Goal: Task Accomplishment & Management: Manage account settings

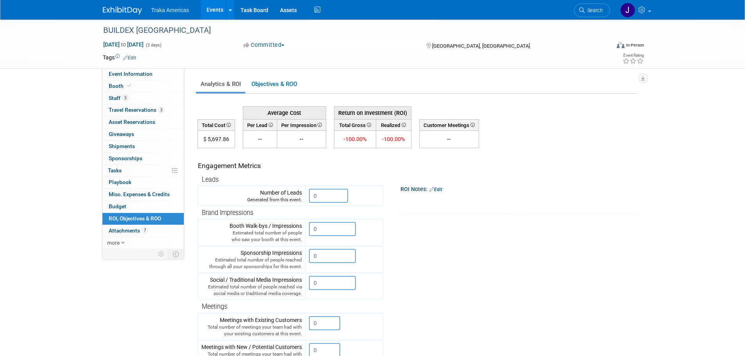
click at [129, 11] on img at bounding box center [122, 11] width 39 height 8
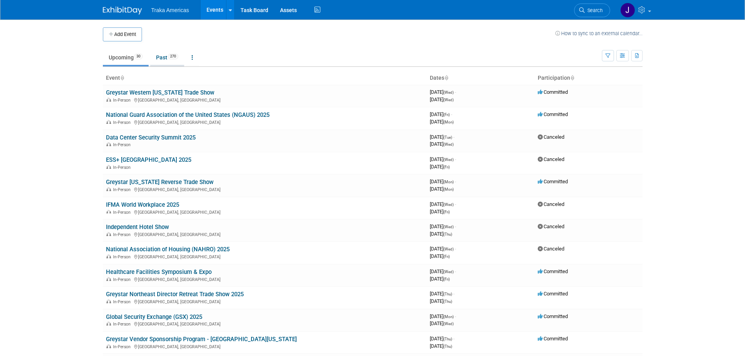
click at [169, 62] on link "Past 270" at bounding box center [167, 57] width 34 height 15
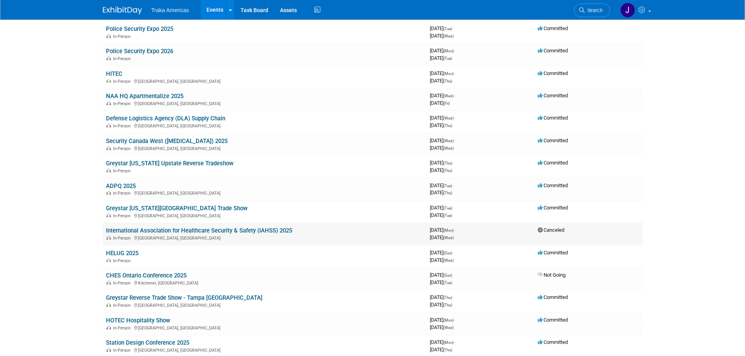
scroll to position [117, 0]
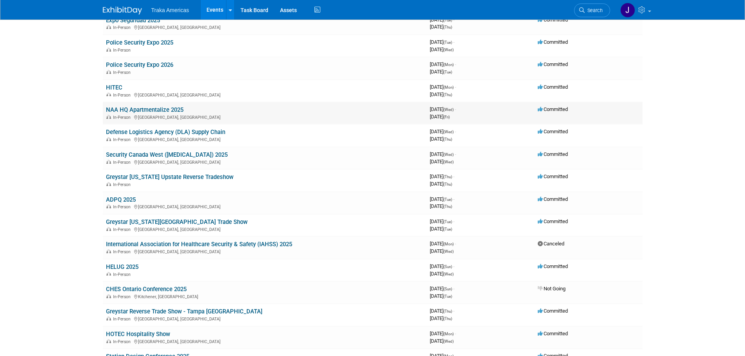
click at [158, 110] on link "NAA HQ Apartmentalize 2025" at bounding box center [144, 109] width 77 height 7
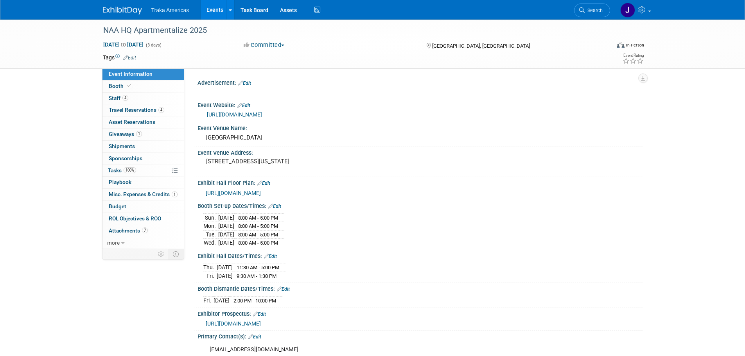
select select "National"
click at [126, 84] on span at bounding box center [129, 86] width 7 height 6
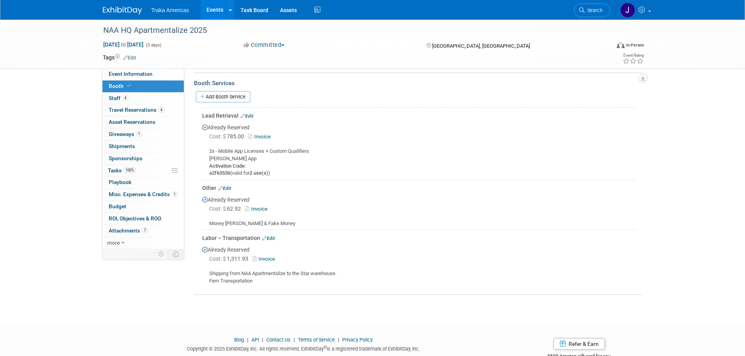
scroll to position [235, 0]
click at [230, 93] on link "Add Booth Service" at bounding box center [223, 95] width 54 height 11
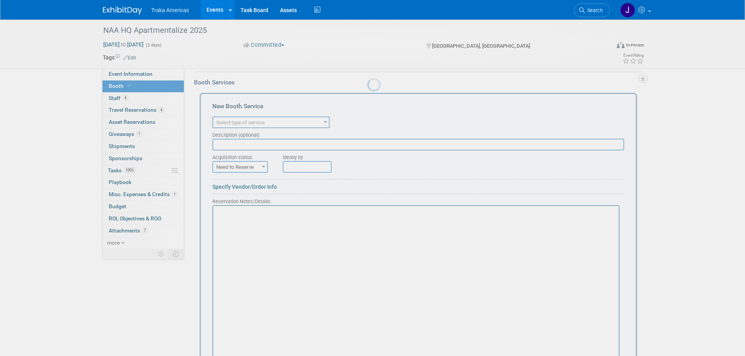
scroll to position [0, 0]
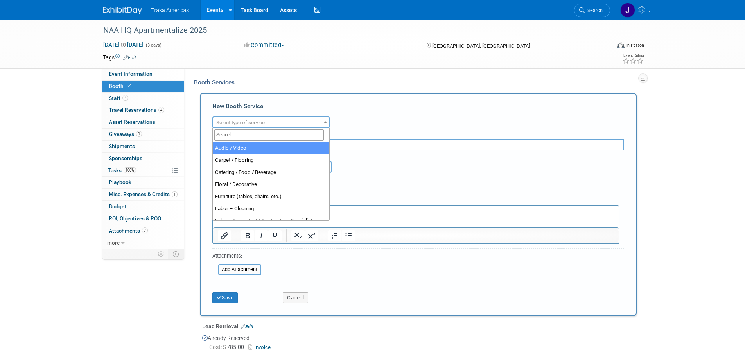
click at [237, 120] on span "Select type of service" at bounding box center [240, 123] width 48 height 6
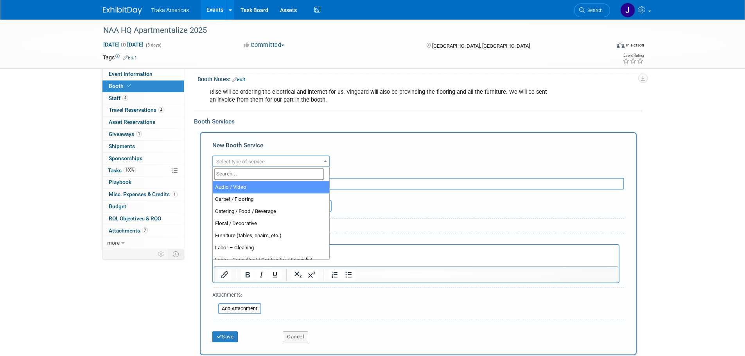
select select "2"
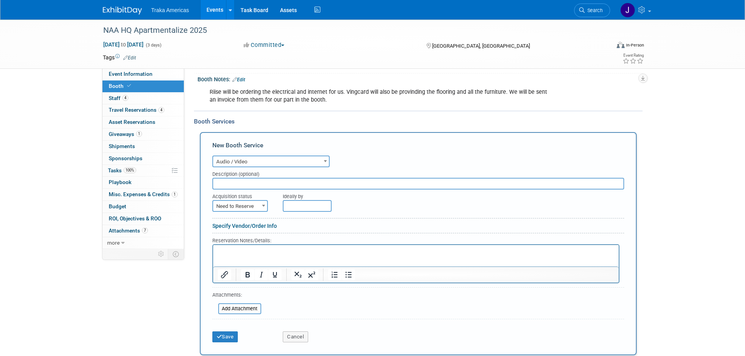
click at [259, 206] on span "Need to Reserve" at bounding box center [240, 206] width 56 height 12
select select "2"
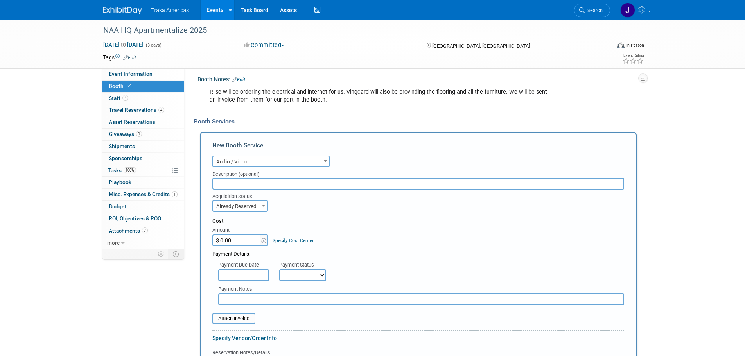
click at [237, 241] on input "$ 0.00" at bounding box center [236, 241] width 49 height 12
type input "$ 14,099.48"
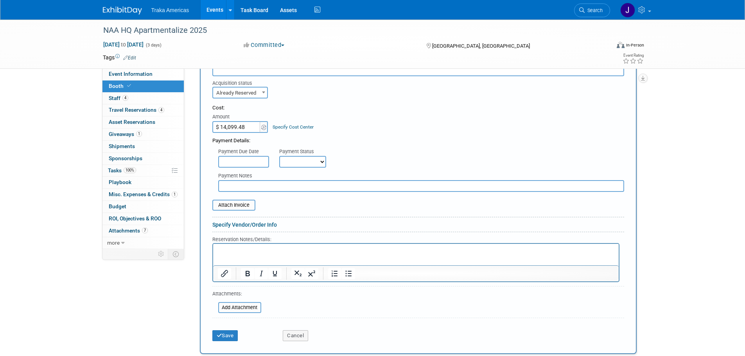
scroll to position [313, 0]
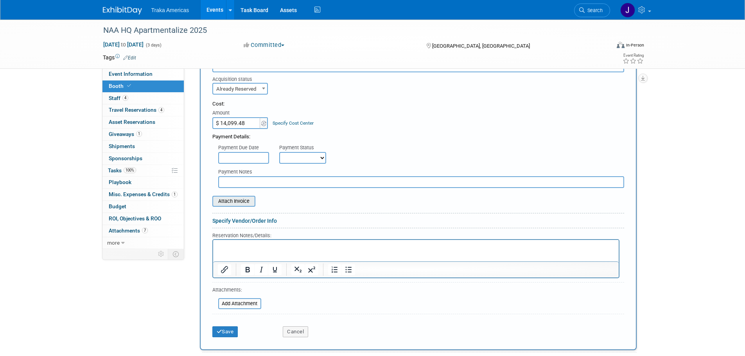
click at [241, 200] on input "file" at bounding box center [208, 201] width 93 height 9
click at [289, 332] on button "Cancel" at bounding box center [295, 332] width 25 height 11
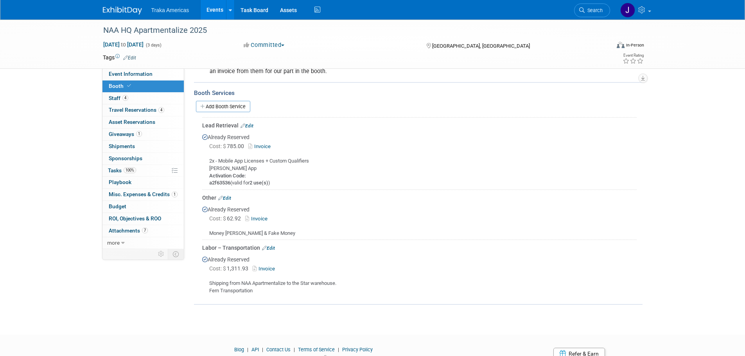
scroll to position [177, 0]
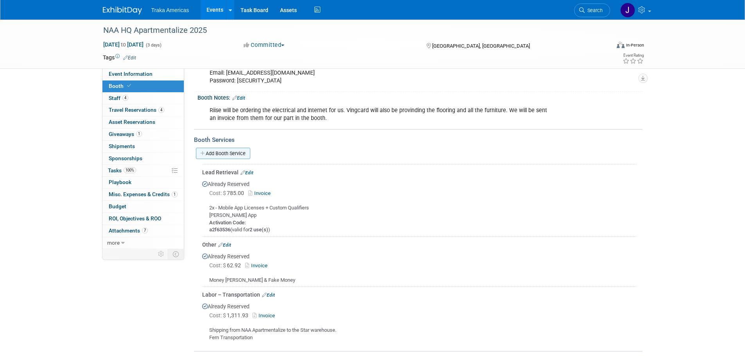
click at [233, 153] on link "Add Booth Service" at bounding box center [223, 153] width 54 height 11
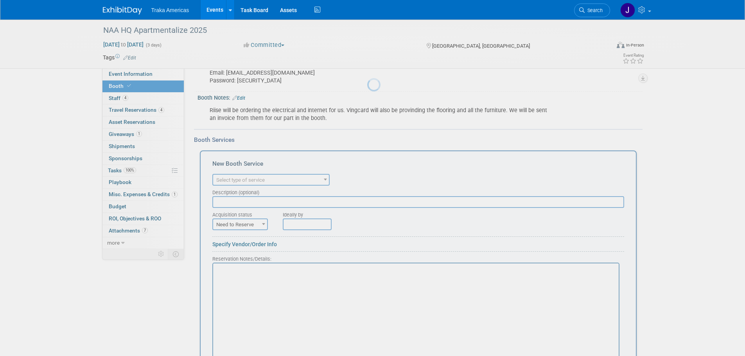
scroll to position [0, 0]
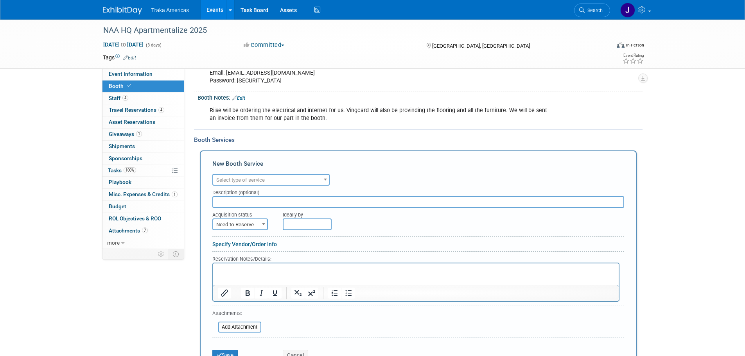
click at [283, 180] on span "Select type of service" at bounding box center [271, 180] width 116 height 11
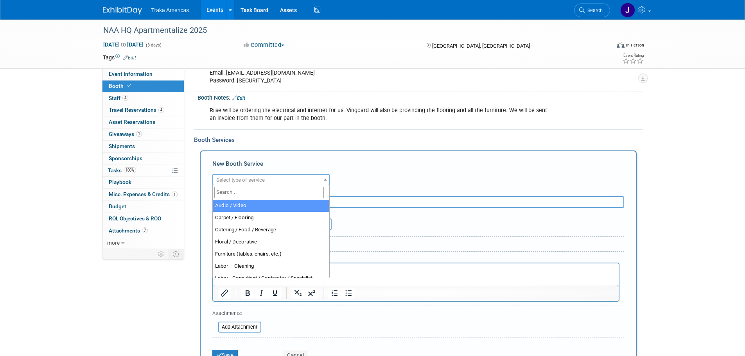
select select "2"
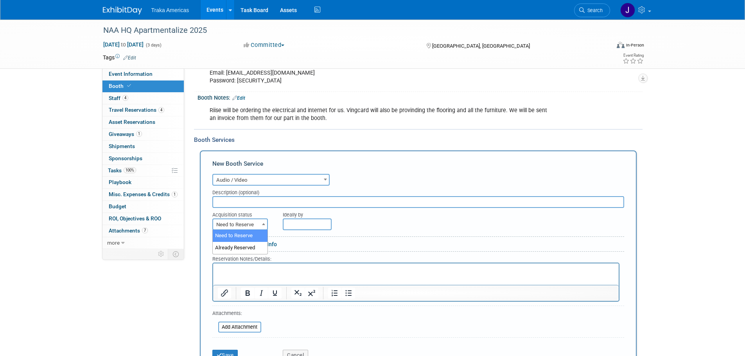
click at [254, 227] on span "Need to Reserve" at bounding box center [240, 224] width 54 height 11
click at [258, 227] on span "Need to Reserve" at bounding box center [240, 224] width 54 height 11
select select "2"
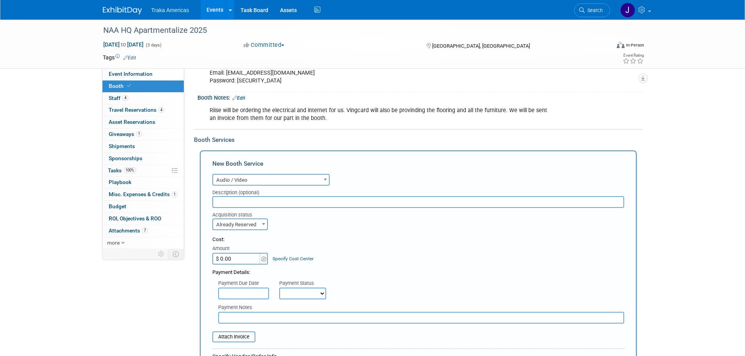
click at [237, 259] on input "$ 0.00" at bounding box center [236, 259] width 49 height 12
type input "$ 4,479.17"
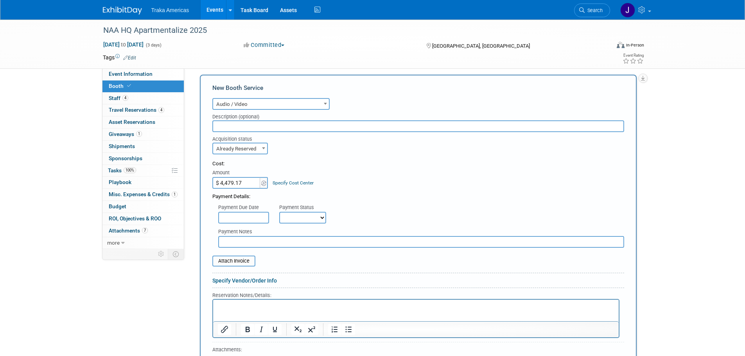
scroll to position [255, 0]
click at [244, 257] on input "file" at bounding box center [208, 258] width 93 height 9
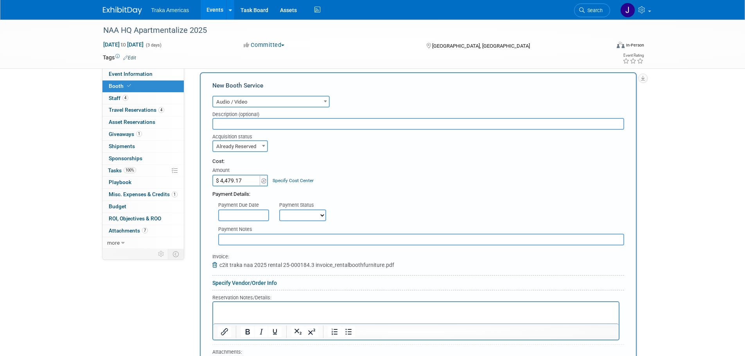
click at [287, 307] on p "Rich Text Area. Press ALT-0 for help." at bounding box center [415, 308] width 397 height 7
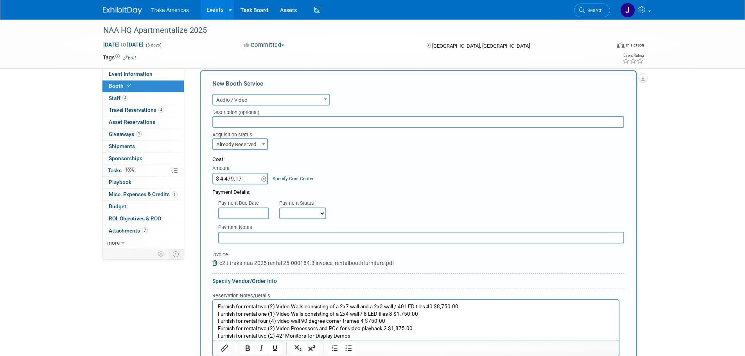
click at [418, 332] on p "Furnish for rental two (2) Video Walls consisting of a 2x7 wall and a 2x3 wall …" at bounding box center [415, 321] width 397 height 37
drag, startPoint x: 385, startPoint y: 323, endPoint x: 361, endPoint y: 324, distance: 23.9
click at [361, 324] on p "Furnish for rental two (2) Video Walls consisting of a 2x7 wall and a 2x3 wall …" at bounding box center [415, 321] width 397 height 37
drag, startPoint x: 418, startPoint y: 317, endPoint x: 391, endPoint y: 317, distance: 27.4
click at [391, 317] on p "Furnish for rental two (2) Video Walls consisting of a 2x7 wall and a 2x3 wall …" at bounding box center [415, 321] width 397 height 37
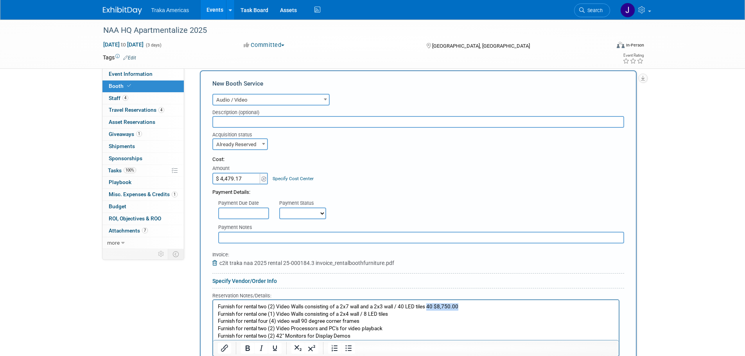
drag, startPoint x: 464, startPoint y: 307, endPoint x: 428, endPoint y: 308, distance: 36.0
click at [428, 308] on p "Furnish for rental two (2) Video Walls consisting of a 2x7 wall and a 2x3 wall …" at bounding box center [415, 321] width 397 height 37
click at [479, 307] on p "Furnish for rental two (2) Video Walls consisting of a 2x7 wall and a 2x3 wall …" at bounding box center [415, 321] width 397 height 37
drag, startPoint x: 477, startPoint y: 307, endPoint x: 435, endPoint y: 309, distance: 42.3
click at [435, 309] on p "Furnish for rental two (2) Video Walls consisting of a 2x7 wall and a 2x3 wall …" at bounding box center [415, 321] width 397 height 37
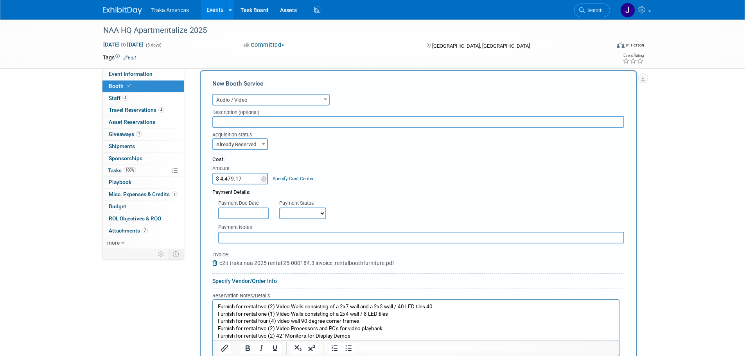
click at [412, 316] on p "Furnish for rental two (2) Video Walls consisting of a 2x7 wall and a 2x3 wall …" at bounding box center [415, 321] width 397 height 37
click at [386, 323] on p "Furnish for rental two (2) Video Walls consisting of a 2x7 wall and a 2x3 wall …" at bounding box center [415, 321] width 397 height 37
click at [393, 330] on p "Furnish for rental two (2) Video Walls consisting of a 2x7 wall and a 2x3 wall …" at bounding box center [415, 321] width 397 height 37
click at [386, 338] on p "Furnish for rental two (2) Video Walls consisting of a 2x7 wall and a 2x3 wall …" at bounding box center [415, 321] width 397 height 37
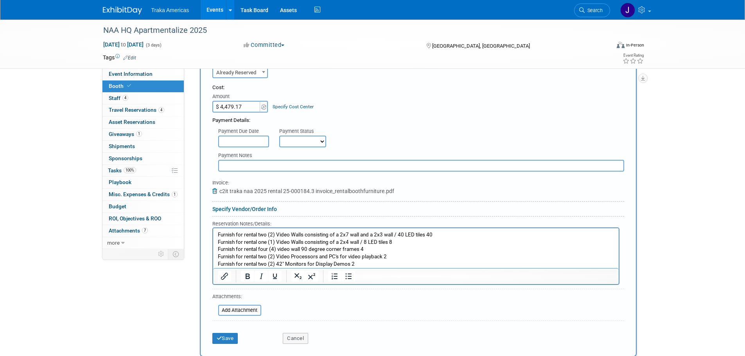
scroll to position [375, 0]
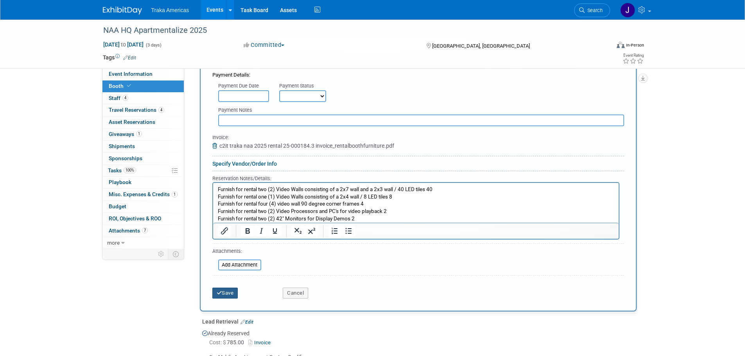
click at [229, 295] on button "Save" at bounding box center [225, 293] width 26 height 11
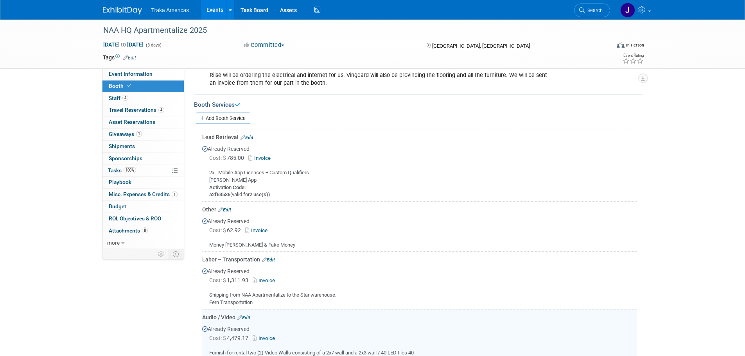
scroll to position [178, 0]
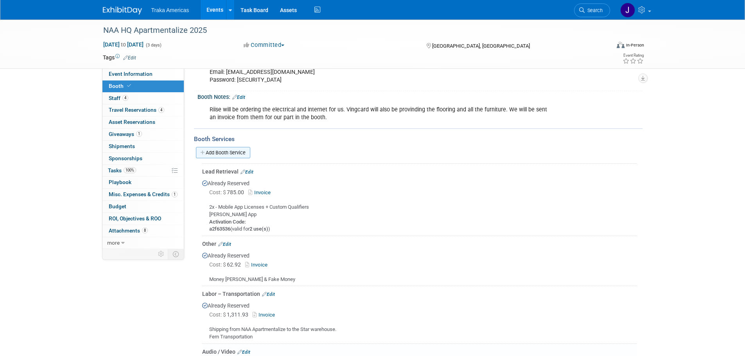
click at [243, 151] on link "Add Booth Service" at bounding box center [223, 152] width 54 height 11
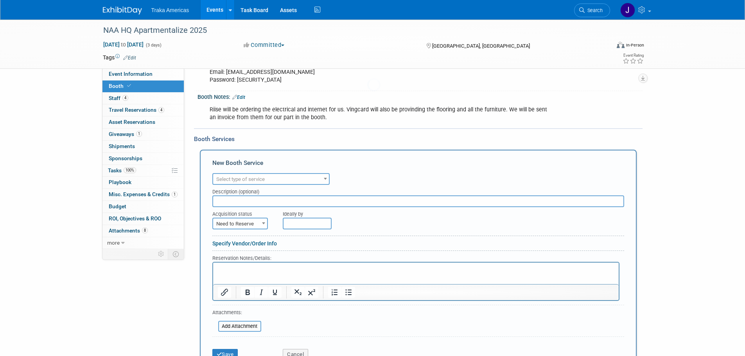
scroll to position [0, 0]
click at [259, 178] on span "Select type of service" at bounding box center [240, 179] width 48 height 6
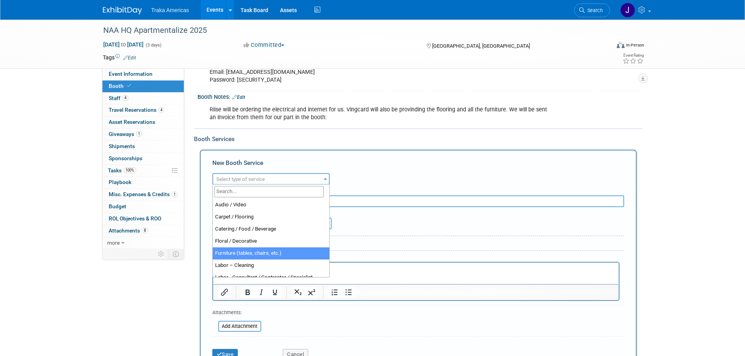
select select "6"
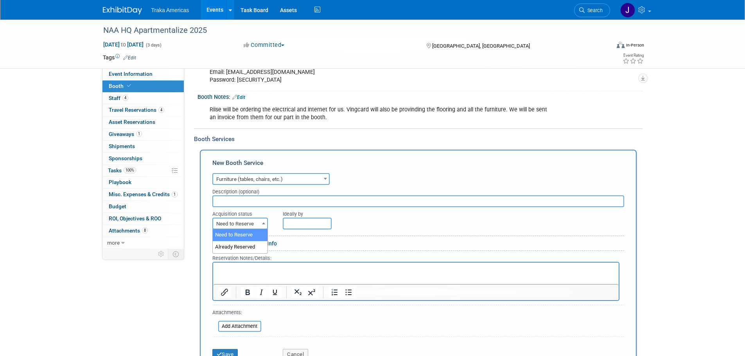
click at [260, 226] on span at bounding box center [264, 223] width 8 height 10
select select "2"
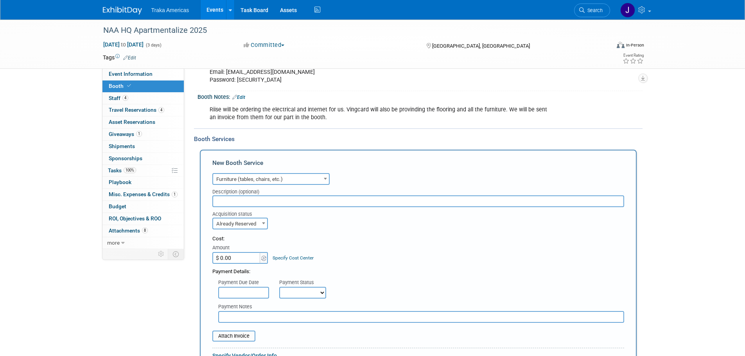
click at [251, 259] on input "$ 0.00" at bounding box center [236, 258] width 49 height 12
type input "$ 2,441.90"
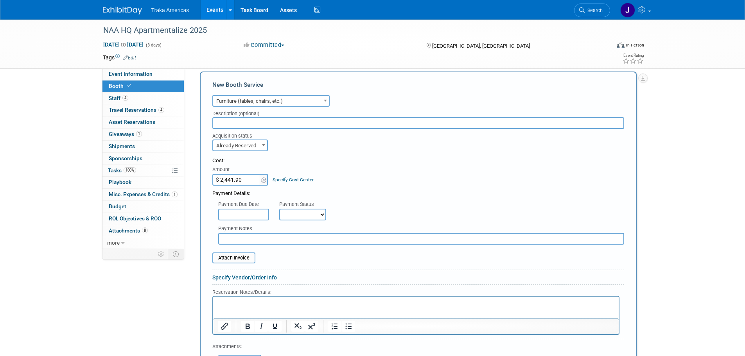
click at [254, 304] on p "Rich Text Area. Press ALT-0 for help." at bounding box center [415, 303] width 397 height 7
click at [253, 305] on p "Rich Text Area. Press ALT-0 for help." at bounding box center [415, 303] width 397 height 7
paste body "Rich Text Area. Press ALT-0 for help."
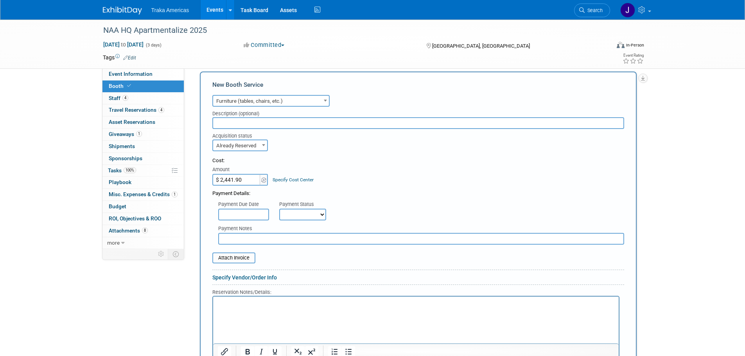
scroll to position [260, 0]
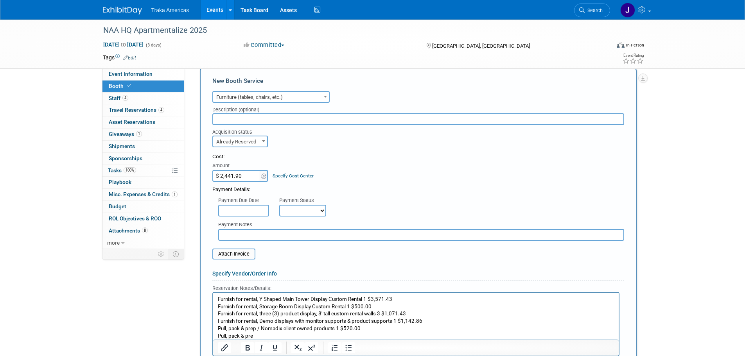
click at [271, 336] on p "Furnish for rental, Y Shaped Main Tower Display Custom Rental 1 $3,571.43 Furni…" at bounding box center [415, 318] width 397 height 44
click at [388, 332] on p "Furnish for rental, Y Shaped Main Tower Display Custom Rental 1 $3,571.43 Furni…" at bounding box center [415, 318] width 397 height 44
click at [386, 327] on p "Furnish for rental, Y Shaped Main Tower Display Custom Rental 1 $3,571.43 Furni…" at bounding box center [415, 318] width 397 height 44
click at [433, 321] on p "Furnish for rental, Y Shaped Main Tower Display Custom Rental 1 $3,571.43 Furni…" at bounding box center [415, 318] width 397 height 44
click at [424, 317] on p "Furnish for rental, Y Shaped Main Tower Display Custom Rental 1 $3,571.43 Furni…" at bounding box center [415, 318] width 397 height 44
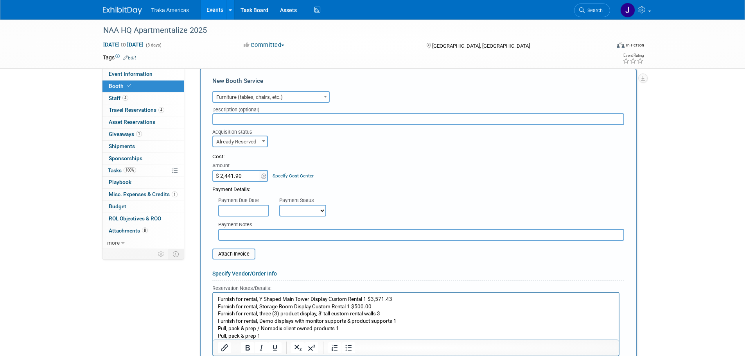
click at [379, 303] on p "Furnish for rental, Y Shaped Main Tower Display Custom Rental 1 $3,571.43 Furni…" at bounding box center [415, 318] width 397 height 44
click at [366, 309] on p "Furnish for rental, Y Shaped Main Tower Display Custom Rental 1 Furnish for ren…" at bounding box center [415, 318] width 397 height 44
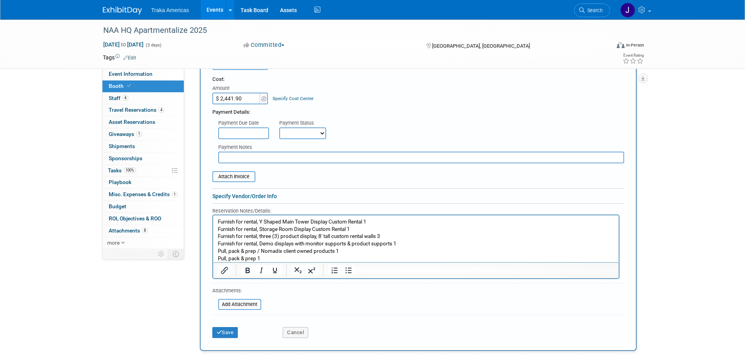
scroll to position [338, 0]
click at [232, 330] on button "Save" at bounding box center [225, 332] width 26 height 11
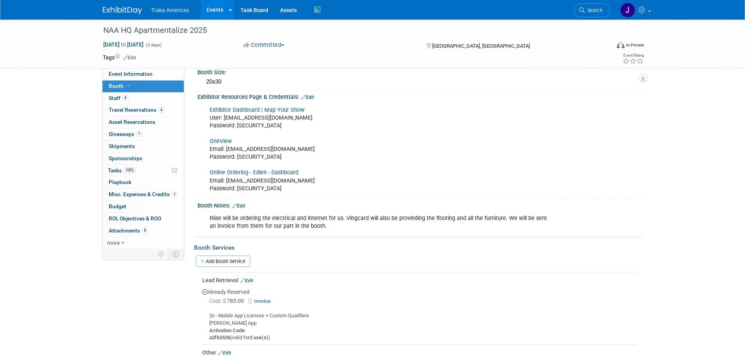
scroll to position [69, 0]
click at [223, 257] on link "Add Booth Service" at bounding box center [223, 261] width 54 height 11
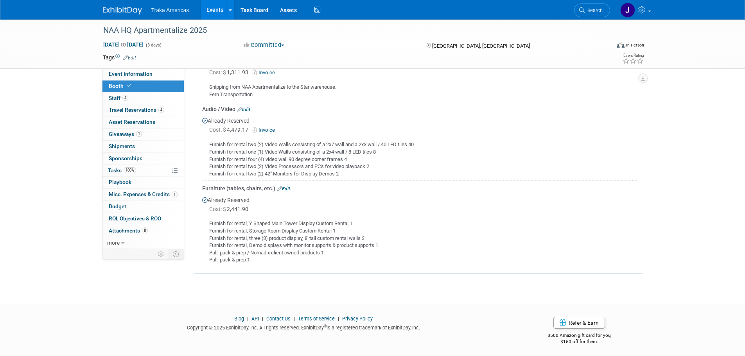
scroll to position [641, 0]
click at [286, 186] on link "Edit" at bounding box center [283, 188] width 13 height 5
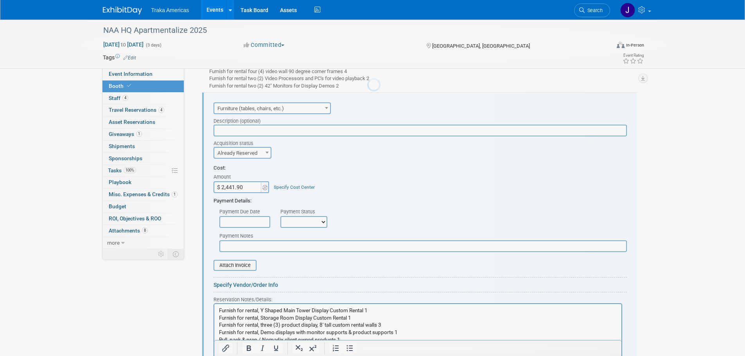
scroll to position [0, 0]
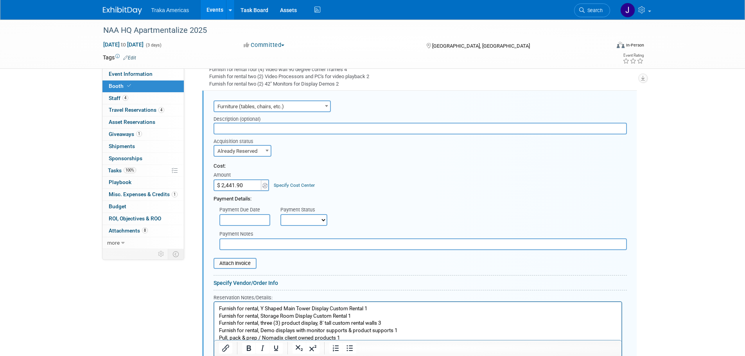
click at [242, 186] on input "$ 2,441.90" at bounding box center [238, 186] width 49 height 12
type input "$ 3,496.07"
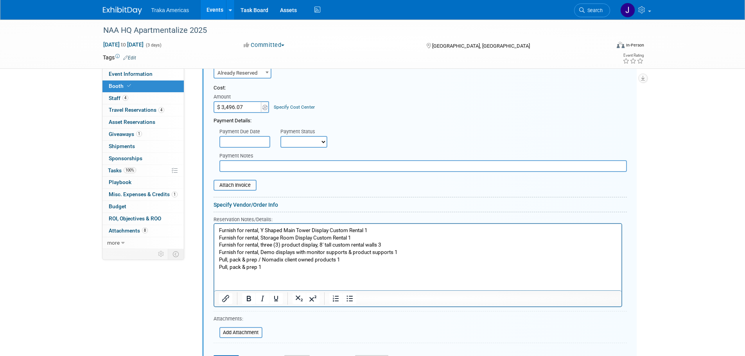
click at [330, 271] on html "Furnish for rental, Y Shaped Main Tower Display Custom Rental 1 Furnish for ren…" at bounding box center [417, 247] width 407 height 47
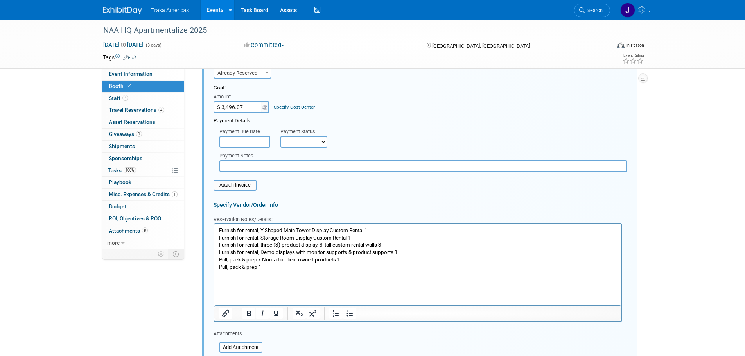
click at [260, 286] on html "Furnish for rental, Y Shaped Main Tower Display Custom Rental 1 Furnish for ren…" at bounding box center [417, 255] width 407 height 62
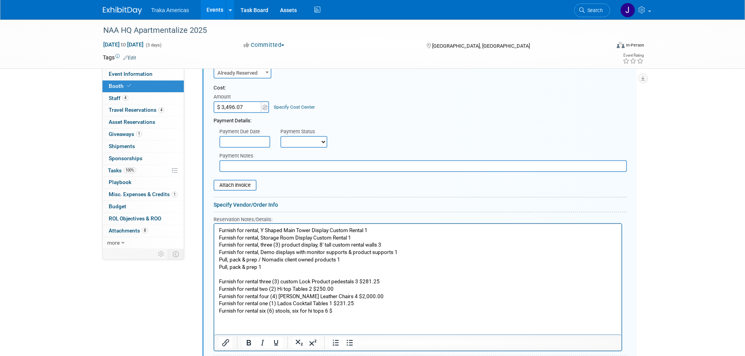
click at [232, 277] on p "Rich Text Area. Press ALT-0 for help." at bounding box center [418, 274] width 398 height 7
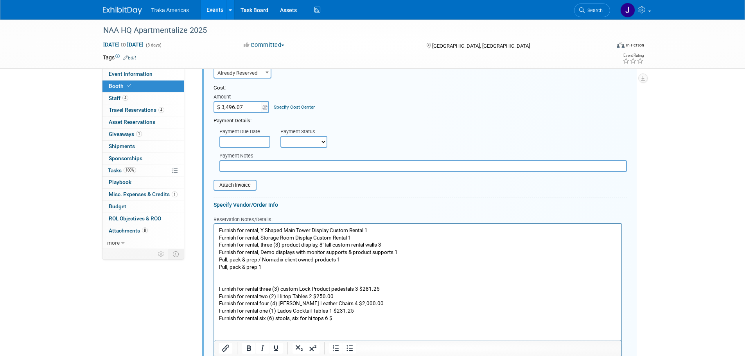
scroll to position [770, 0]
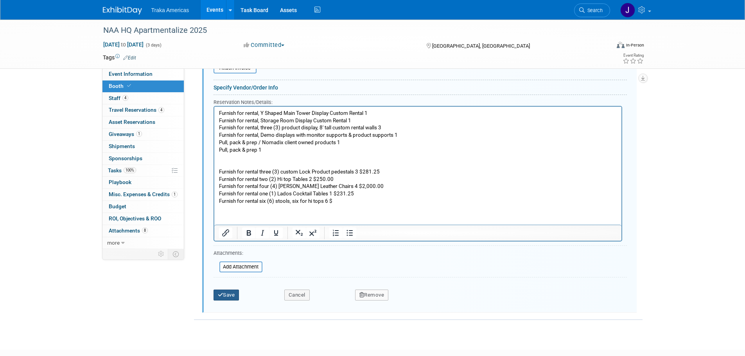
click at [222, 293] on icon "submit" at bounding box center [220, 295] width 5 height 5
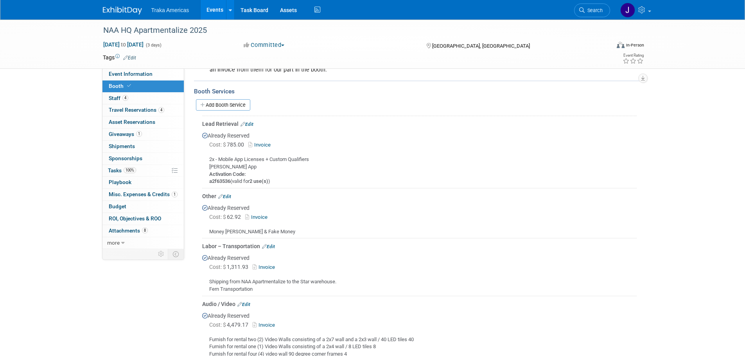
scroll to position [198, 0]
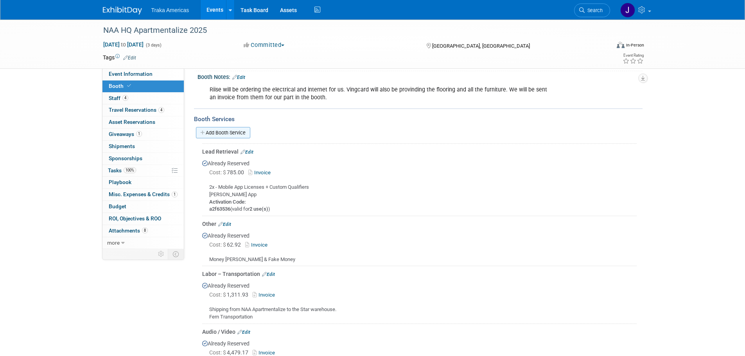
click at [235, 130] on link "Add Booth Service" at bounding box center [223, 132] width 54 height 11
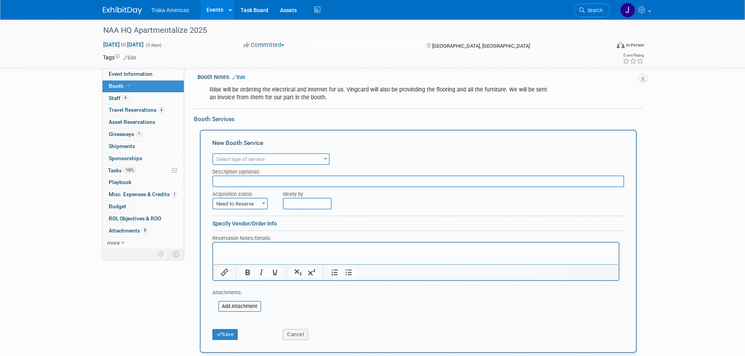
scroll to position [0, 0]
click at [281, 161] on span "Select type of service" at bounding box center [271, 159] width 116 height 11
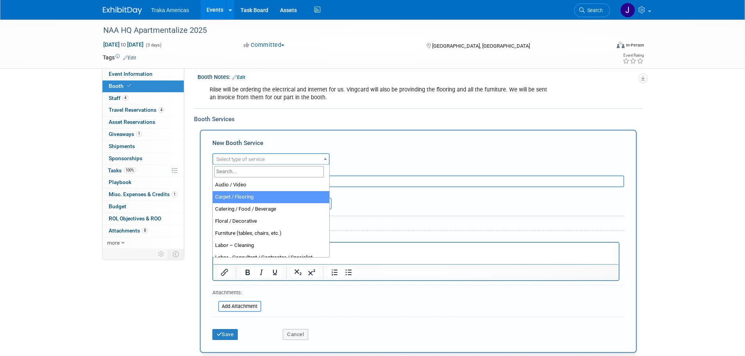
select select "4"
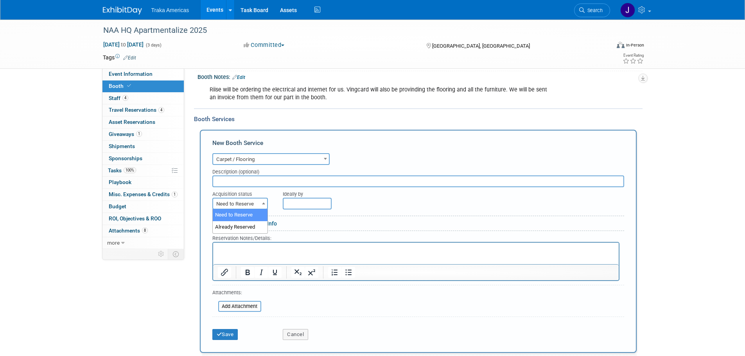
click at [260, 198] on span at bounding box center [264, 203] width 8 height 10
select select "2"
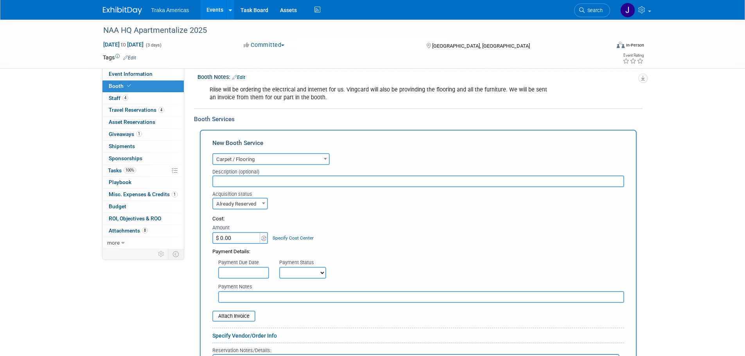
click at [246, 241] on input "$ 0.00" at bounding box center [236, 238] width 49 height 12
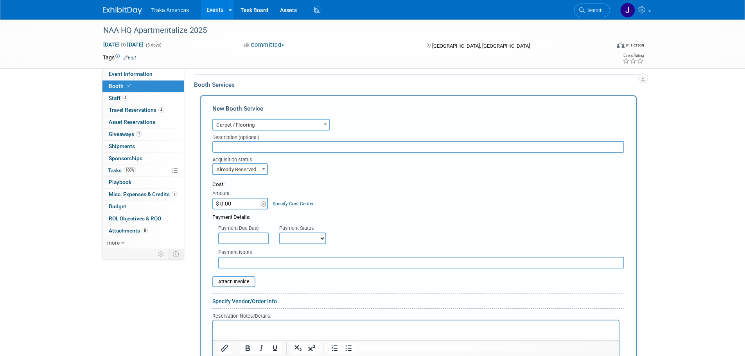
scroll to position [237, 0]
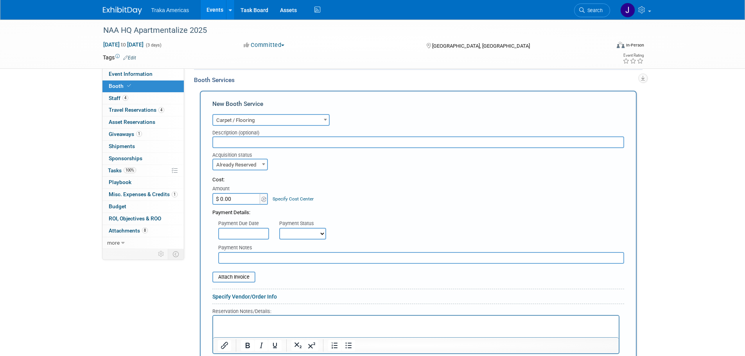
click at [243, 319] on p "Rich Text Area. Press ALT-0 for help." at bounding box center [415, 322] width 397 height 7
click at [244, 197] on input "$ 0.00" at bounding box center [236, 199] width 49 height 12
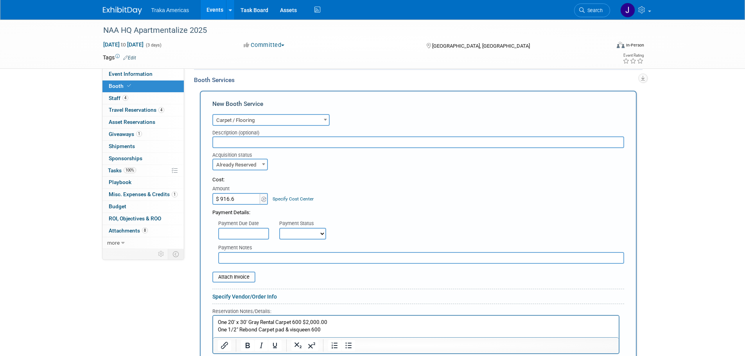
type input "$ 916.67"
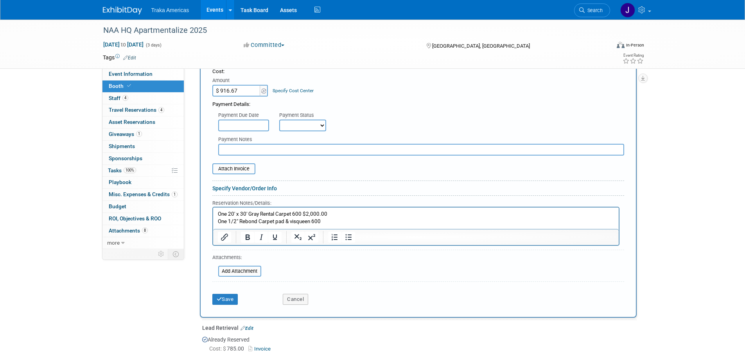
scroll to position [354, 0]
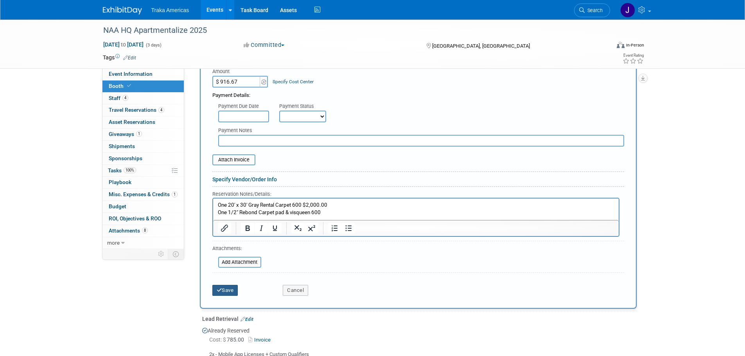
click at [227, 288] on button "Save" at bounding box center [225, 290] width 26 height 11
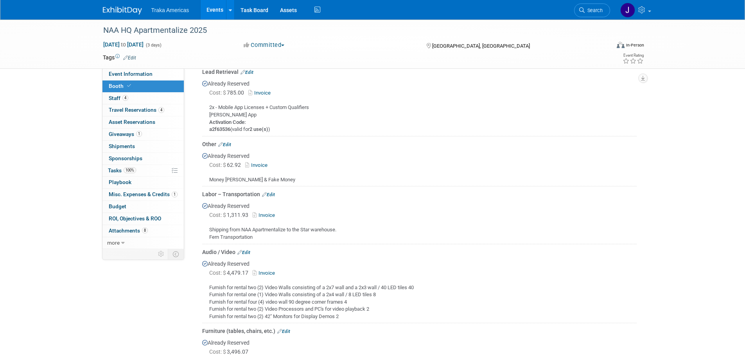
scroll to position [255, 0]
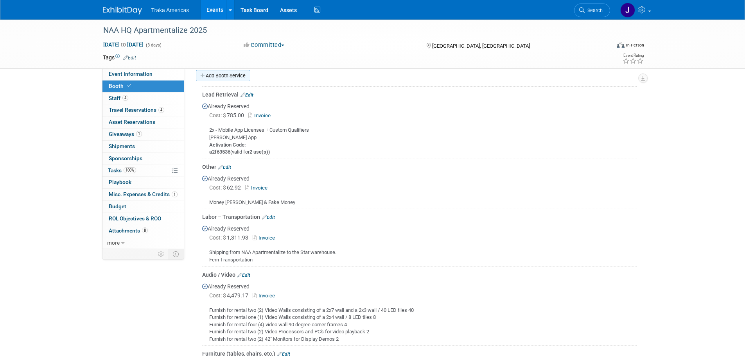
click at [225, 74] on link "Add Booth Service" at bounding box center [223, 75] width 54 height 11
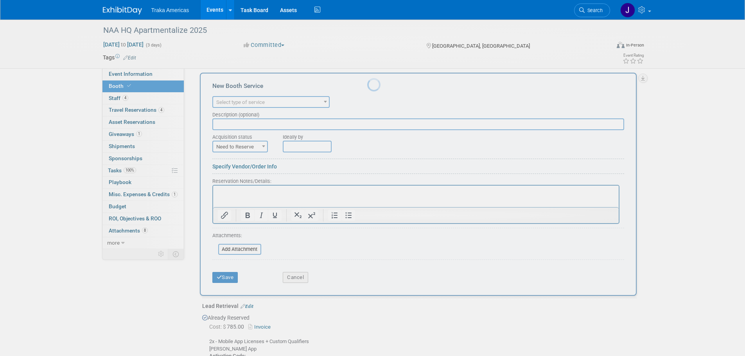
scroll to position [0, 0]
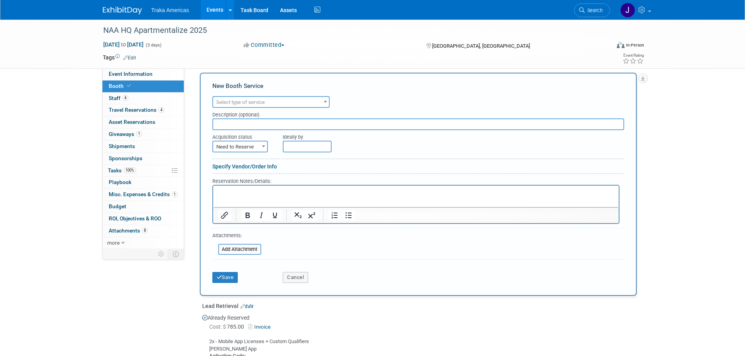
click at [266, 101] on span "Select type of service" at bounding box center [271, 102] width 116 height 11
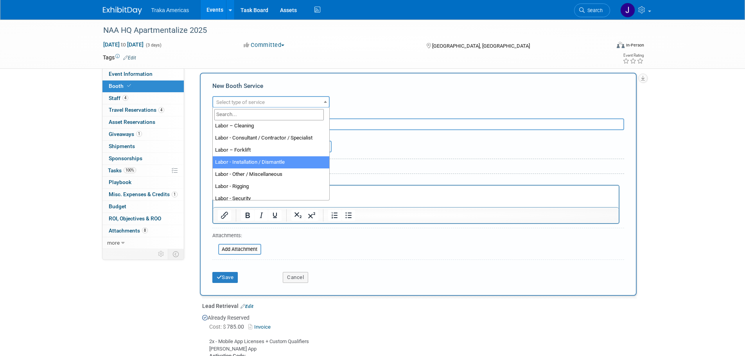
scroll to position [78, 0]
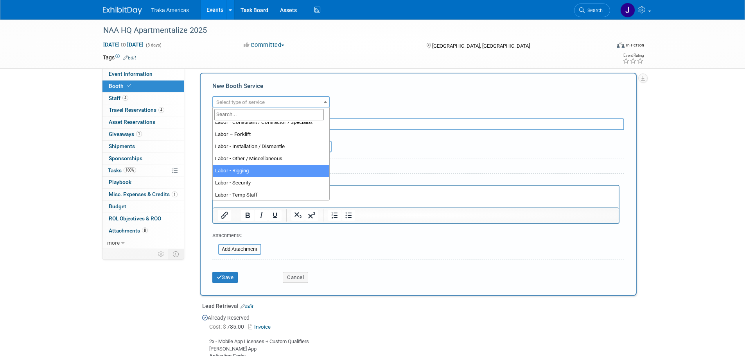
select select "23"
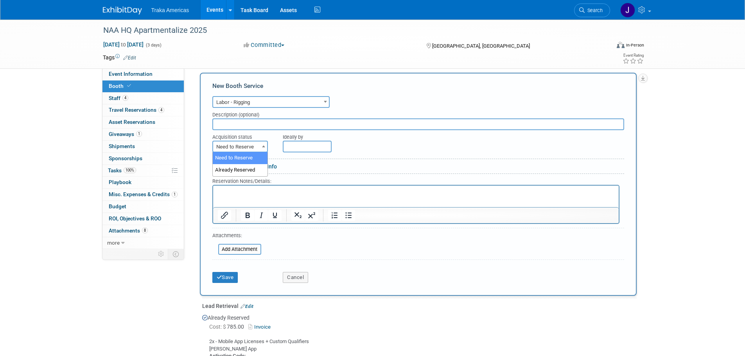
click at [248, 144] on span "Need to Reserve" at bounding box center [240, 147] width 54 height 11
select select "2"
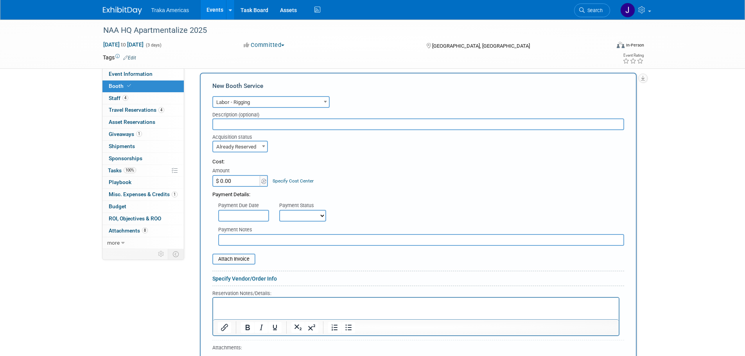
click at [246, 183] on input "$ 0.00" at bounding box center [236, 181] width 49 height 12
type input "$ 1,041.67"
click at [303, 309] on html at bounding box center [416, 303] width 406 height 11
click at [234, 309] on html at bounding box center [416, 303] width 406 height 11
paste body "Rich Text Area. Press ALT-0 for help."
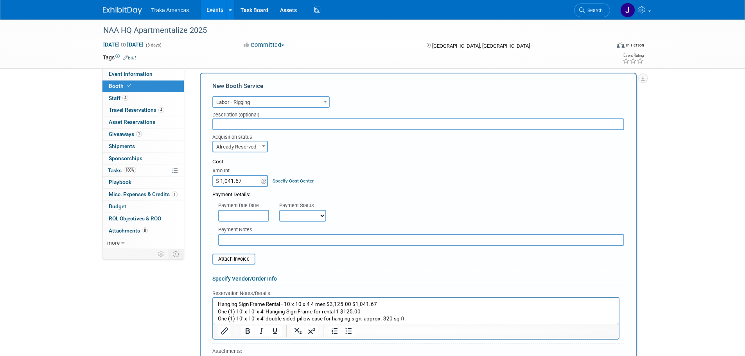
click at [392, 305] on p "Hanging Sign Frame Rental - 10 x 10 x 4 4 men $3,125.00 $1,041.67 One (1) 10' x…" at bounding box center [415, 312] width 397 height 22
click at [304, 305] on p "Hanging Sign Frame Rental - 10 x 10x4 One (1) 10' x 10' x 4' Hanging Sign Frame…" at bounding box center [415, 312] width 397 height 22
click at [300, 307] on p "Hanging Sign Frame Rental - 10 x 10x 4 One (1) 10' x 10' x 4' Hanging Sign Fram…" at bounding box center [415, 312] width 397 height 22
click at [368, 309] on p "Hanging Sign Frame Rental - 10 x 10 x 4 One (1) 10' x 10' x 4' Hanging Sign Fra…" at bounding box center [415, 312] width 397 height 22
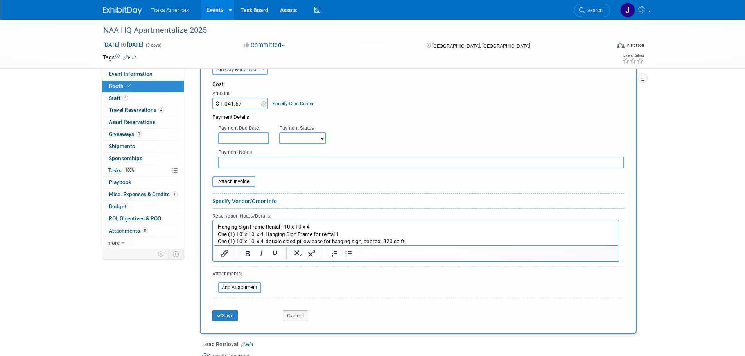
scroll to position [333, 0]
click at [236, 316] on button "Save" at bounding box center [225, 315] width 26 height 11
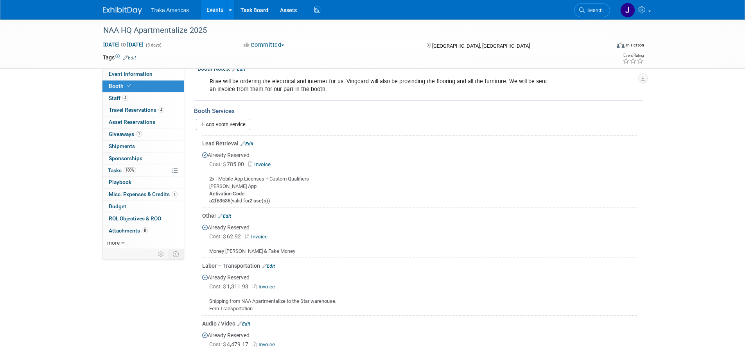
scroll to position [202, 0]
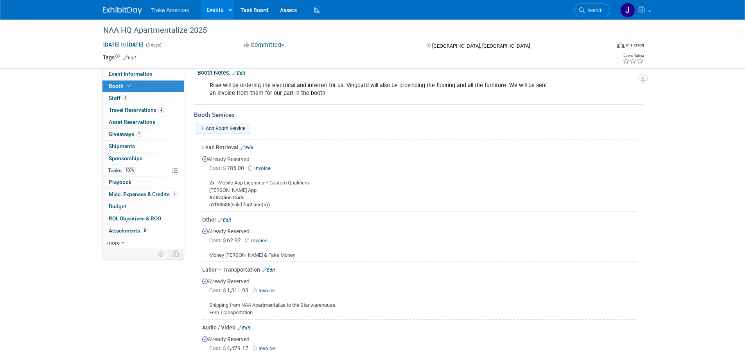
click at [219, 123] on link "Add Booth Service" at bounding box center [223, 128] width 54 height 11
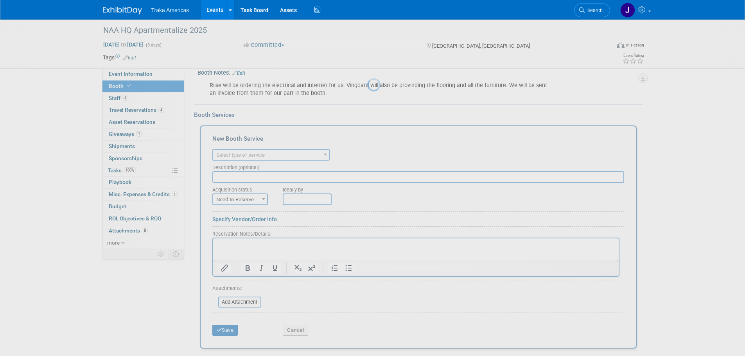
scroll to position [0, 0]
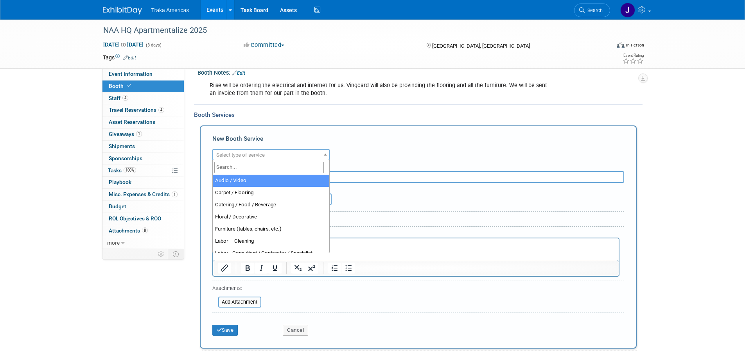
click at [262, 155] on span "Select type of service" at bounding box center [240, 155] width 48 height 6
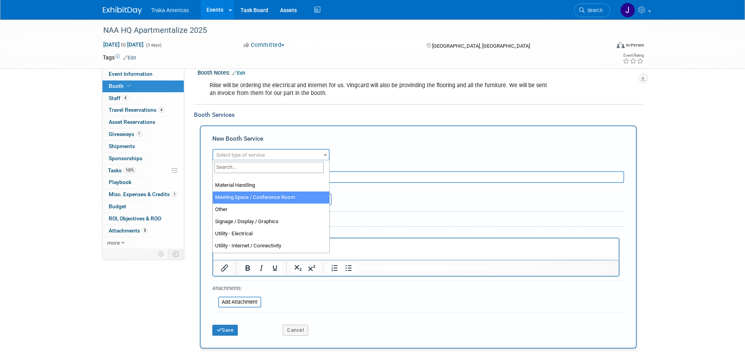
scroll to position [196, 0]
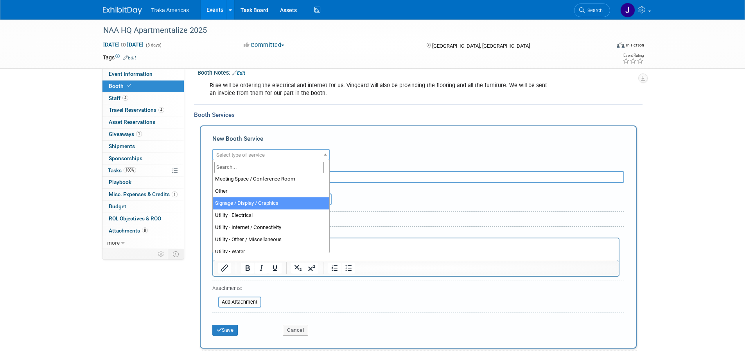
select select "3"
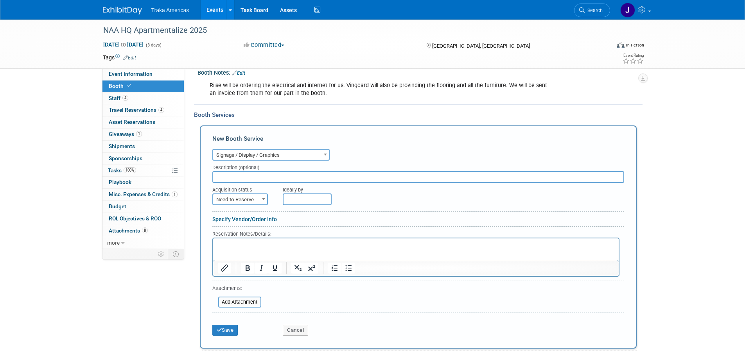
click at [251, 200] on span "Need to Reserve" at bounding box center [240, 199] width 54 height 11
select select "2"
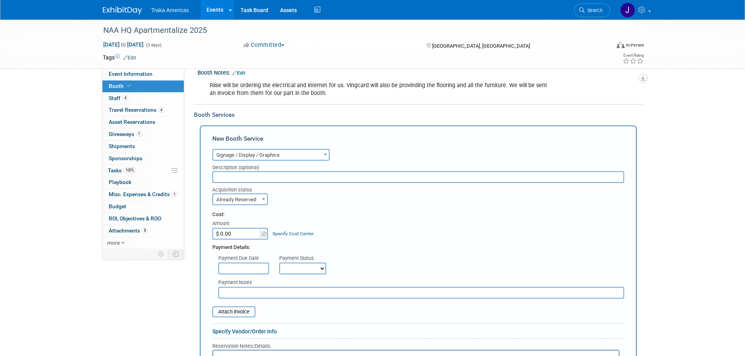
click at [244, 241] on div "Payment Details:" at bounding box center [418, 246] width 412 height 12
click at [243, 233] on input "$ 0.00" at bounding box center [236, 234] width 49 height 12
type input "$ 3,001.33"
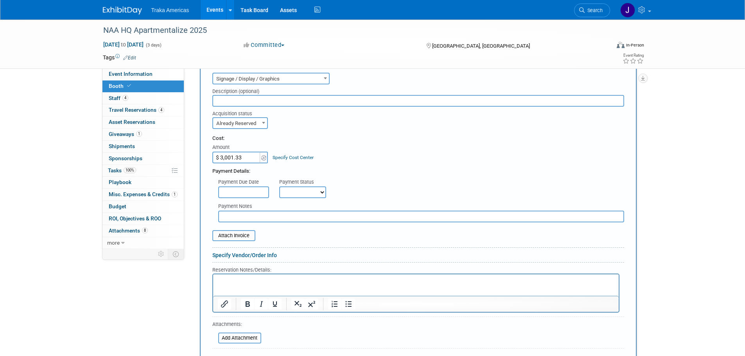
scroll to position [280, 0]
click at [264, 277] on p "Rich Text Area. Press ALT-0 for help." at bounding box center [415, 279] width 397 height 7
click at [232, 280] on p "Rich Text Area. Press ALT-0 for help." at bounding box center [415, 279] width 397 height 7
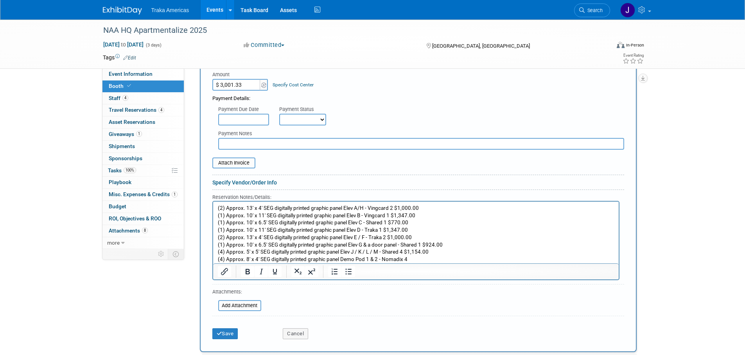
scroll to position [359, 0]
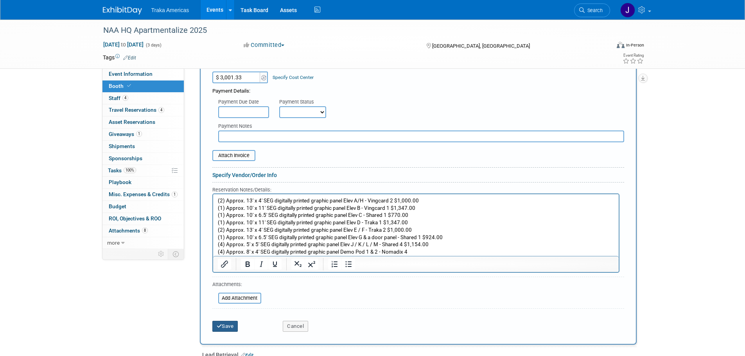
click at [220, 325] on icon "submit" at bounding box center [219, 326] width 5 height 5
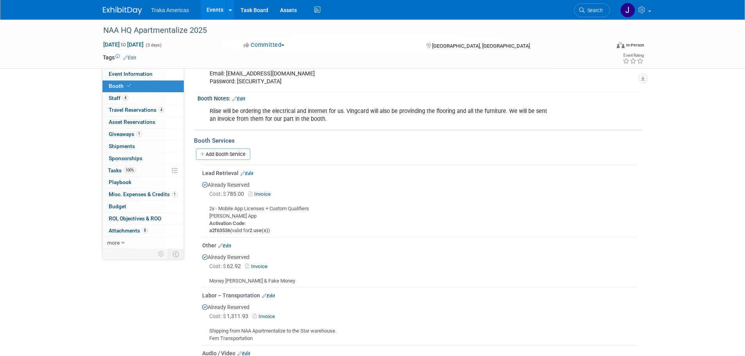
scroll to position [108, 0]
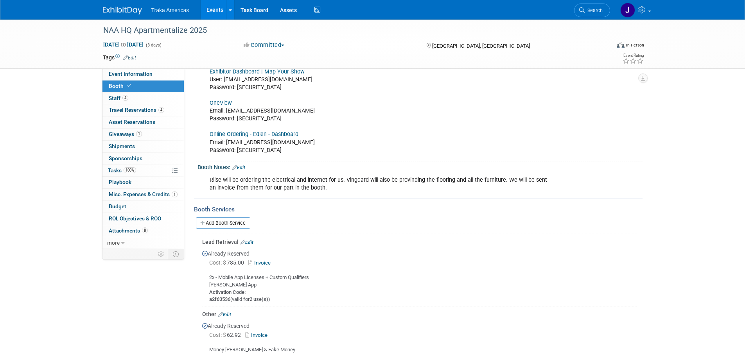
click at [225, 230] on div "Add Booth Service" at bounding box center [418, 223] width 449 height 18
click at [224, 227] on link "Add Booth Service" at bounding box center [223, 222] width 54 height 11
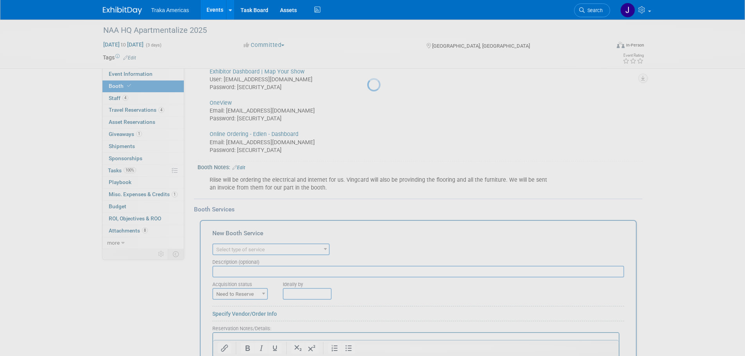
scroll to position [0, 0]
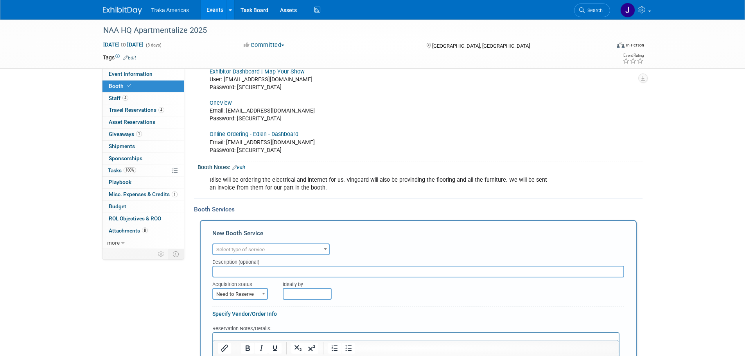
click at [303, 250] on span "Select type of service" at bounding box center [271, 249] width 116 height 11
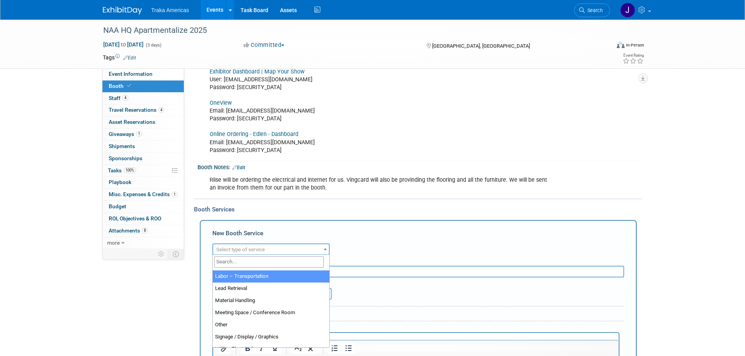
scroll to position [196, 0]
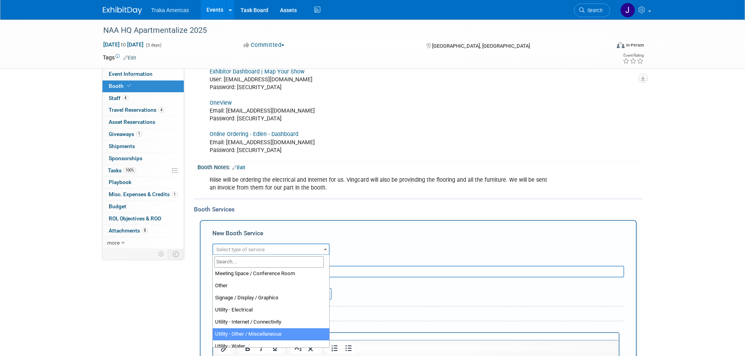
select select "17"
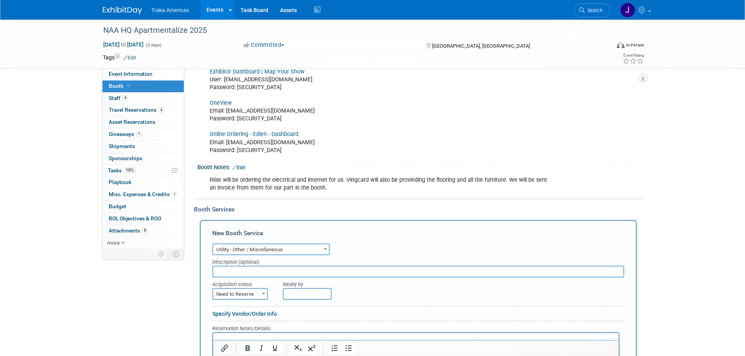
click at [257, 295] on span "Need to Reserve" at bounding box center [240, 294] width 54 height 11
select select "2"
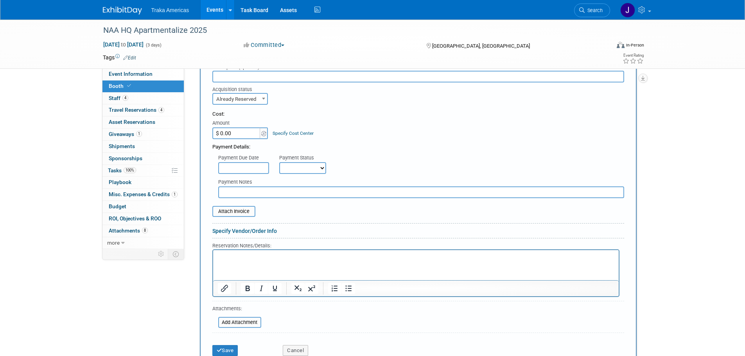
scroll to position [303, 0]
click at [330, 255] on p "Rich Text Area. Press ALT-0 for help." at bounding box center [415, 256] width 397 height 7
click at [251, 134] on input "$ 0.00" at bounding box center [236, 133] width 49 height 12
type input "$ 75.00"
click at [230, 352] on button "Save" at bounding box center [225, 350] width 26 height 11
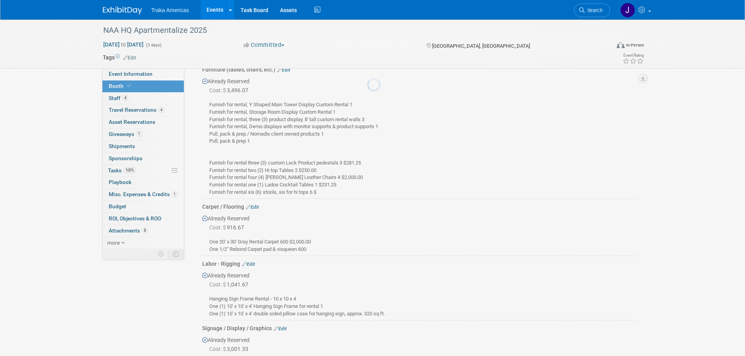
scroll to position [744, 0]
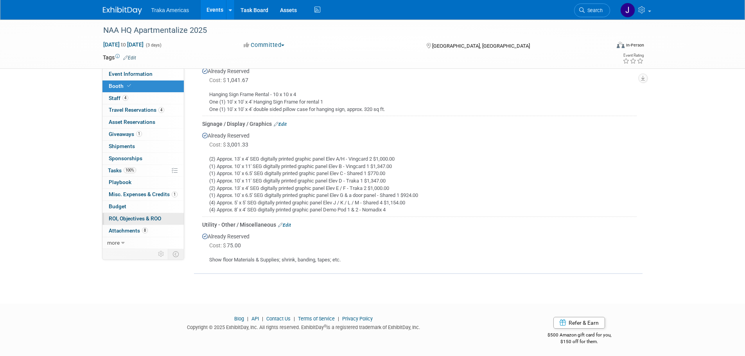
click at [150, 218] on span "ROI, Objectives & ROO 0" at bounding box center [135, 218] width 52 height 6
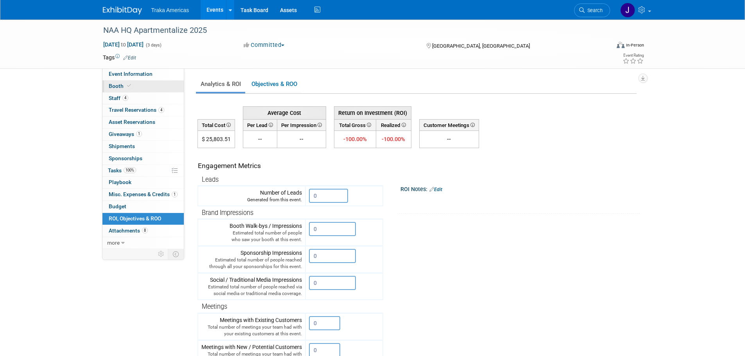
click at [140, 86] on link "Booth" at bounding box center [142, 87] width 81 height 12
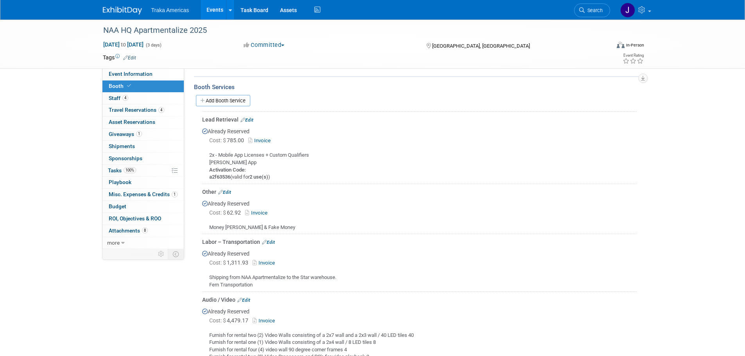
scroll to position [235, 0]
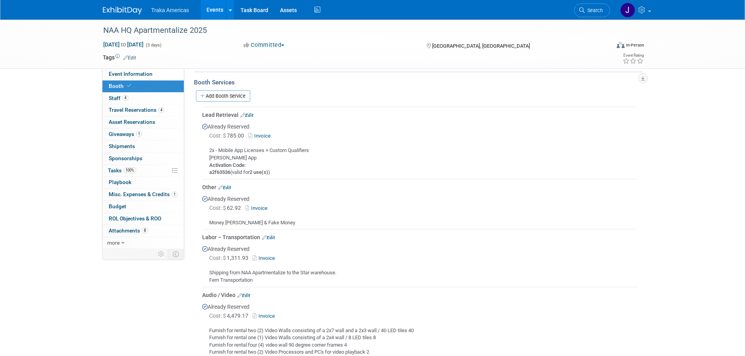
click at [345, 258] on div "Cost: $ 1,311.93 Invoice" at bounding box center [422, 258] width 427 height 8
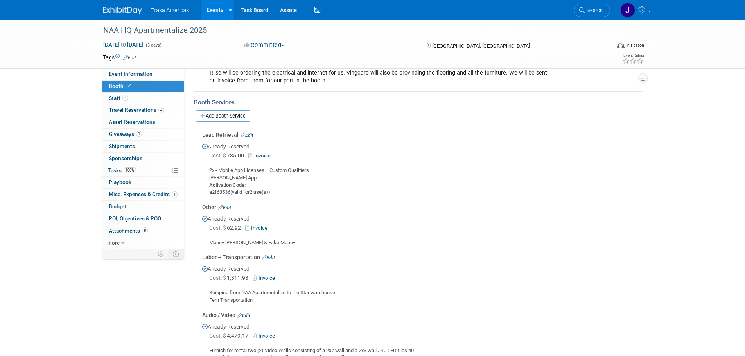
scroll to position [157, 0]
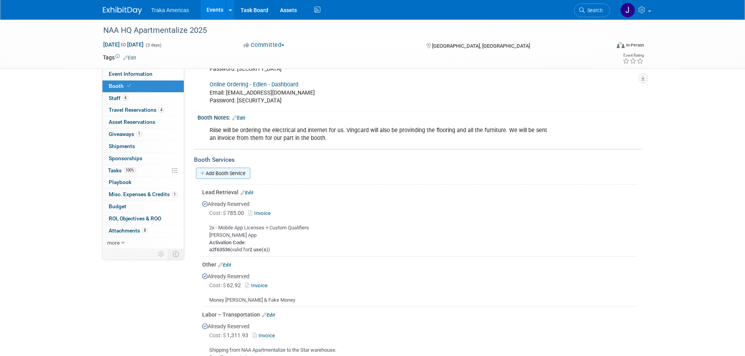
drag, startPoint x: 222, startPoint y: 173, endPoint x: 221, endPoint y: 177, distance: 4.1
click at [222, 173] on link "Add Booth Service" at bounding box center [223, 173] width 54 height 11
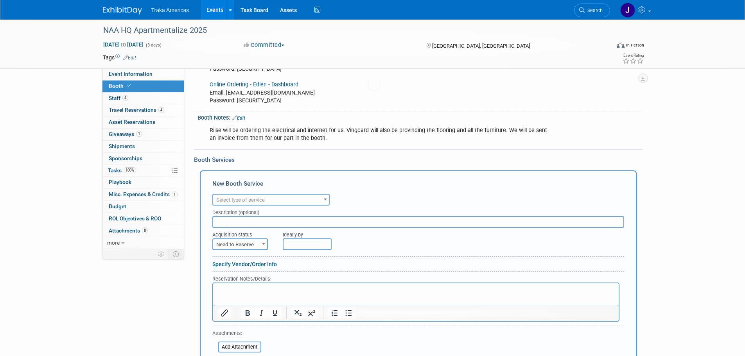
scroll to position [0, 0]
click at [247, 200] on span "Select type of service" at bounding box center [240, 200] width 48 height 6
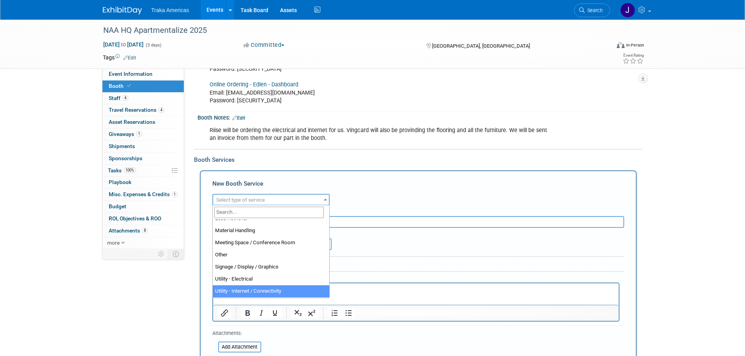
scroll to position [201, 0]
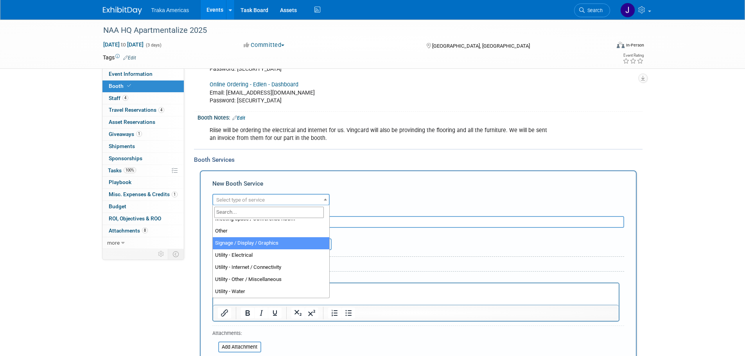
select select "1"
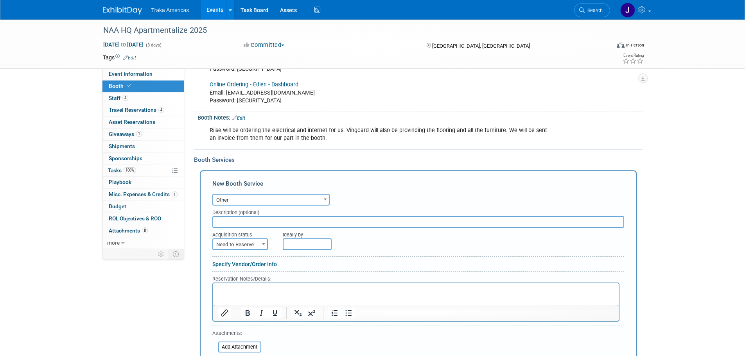
click at [253, 244] on span "Need to Reserve" at bounding box center [240, 244] width 54 height 11
select select "2"
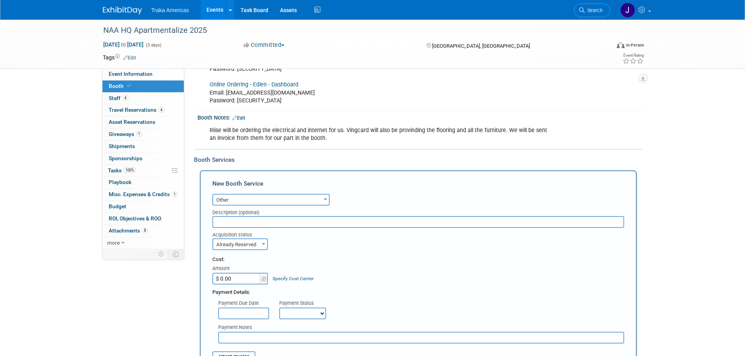
click at [230, 280] on input "$ 0.00" at bounding box center [236, 279] width 49 height 12
type input "$ 1,089.95"
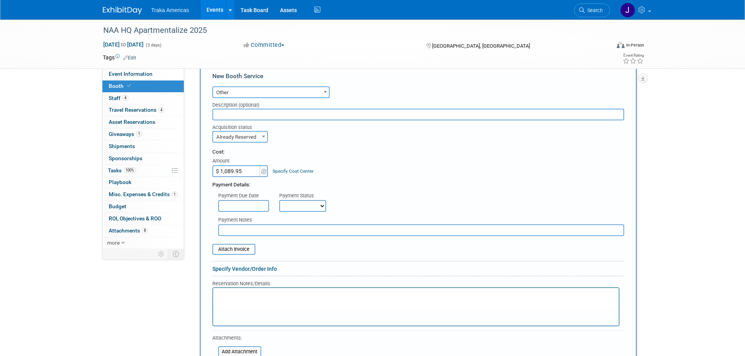
scroll to position [275, 0]
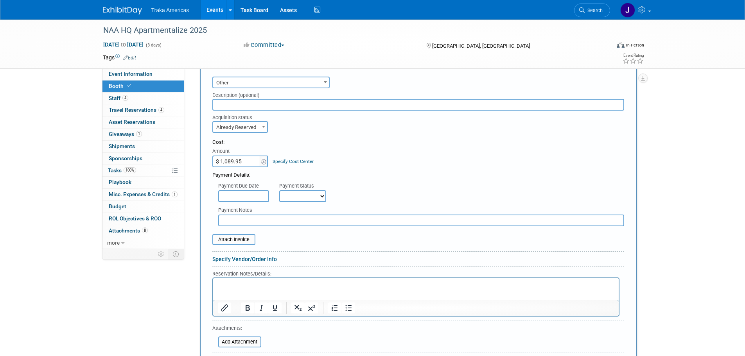
click at [244, 288] on p "Rich Text Area. Press ALT-0 for help." at bounding box center [415, 285] width 397 height 7
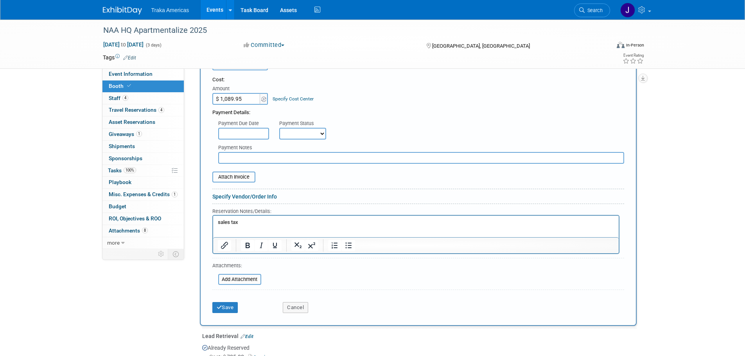
scroll to position [353, 0]
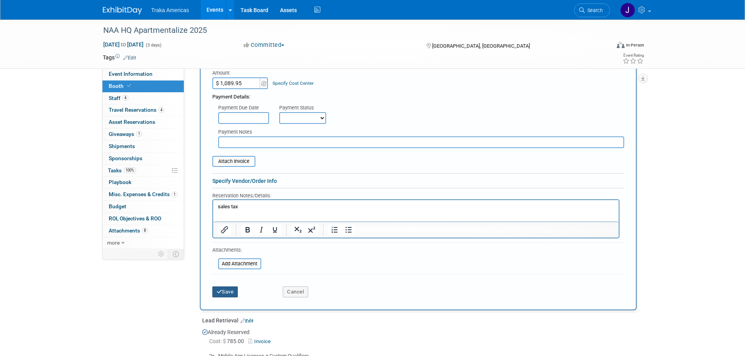
click at [228, 291] on button "Save" at bounding box center [225, 292] width 26 height 11
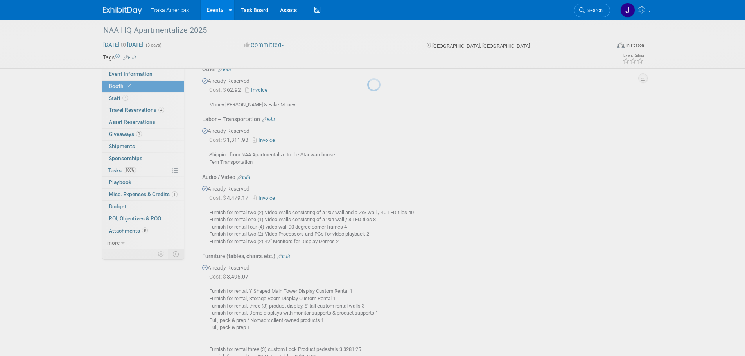
scroll to position [794, 0]
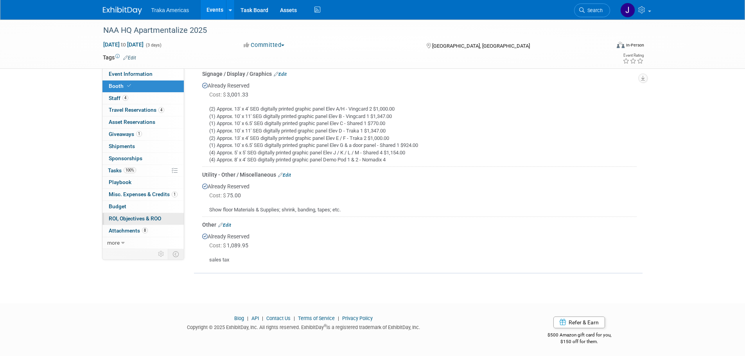
click at [147, 221] on span "ROI, Objectives & ROO 0" at bounding box center [135, 218] width 52 height 6
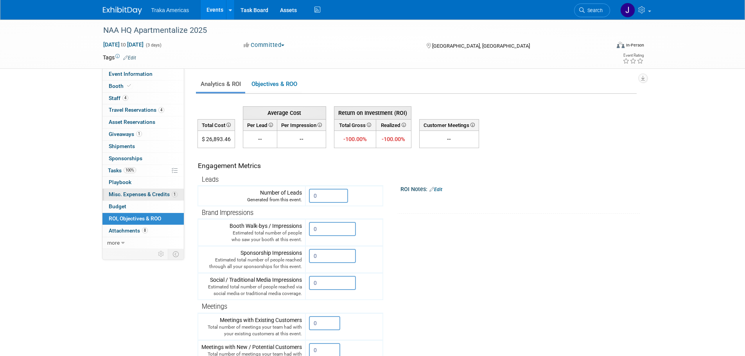
click at [142, 192] on span "Misc. Expenses & Credits 1" at bounding box center [143, 194] width 69 height 6
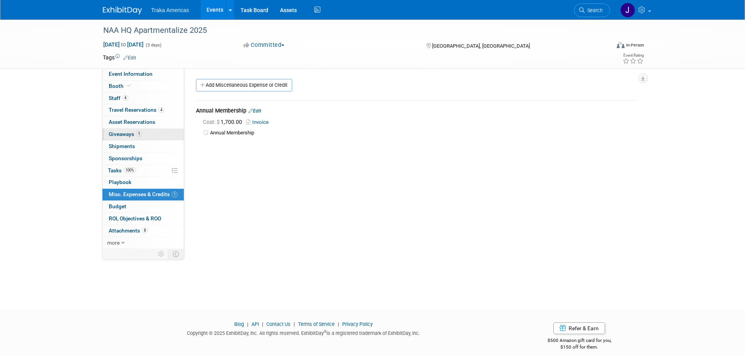
click at [158, 136] on link "1 Giveaways 1" at bounding box center [142, 135] width 81 height 12
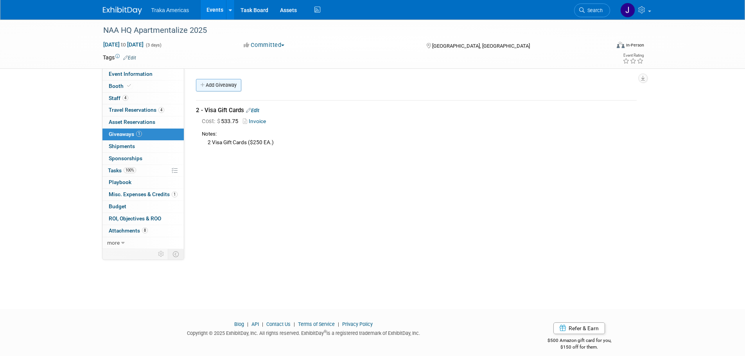
click at [220, 89] on link "Add Giveaway" at bounding box center [218, 85] width 45 height 13
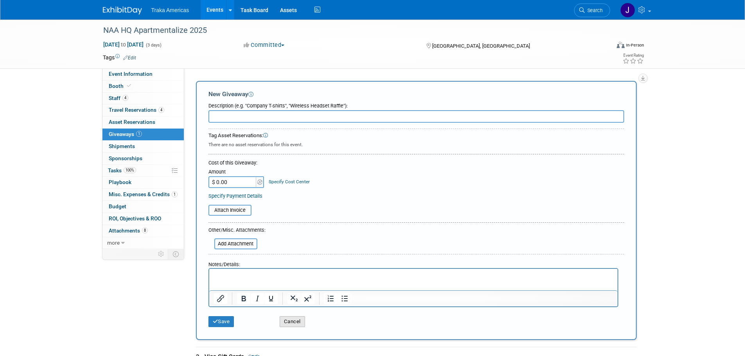
click at [288, 325] on button "Cancel" at bounding box center [292, 321] width 25 height 11
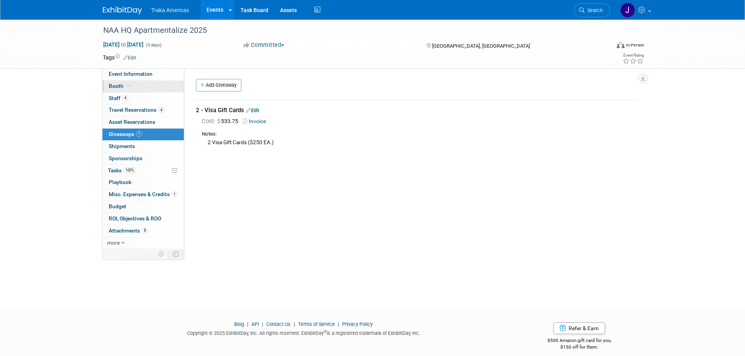
click at [145, 86] on link "Booth" at bounding box center [142, 87] width 81 height 12
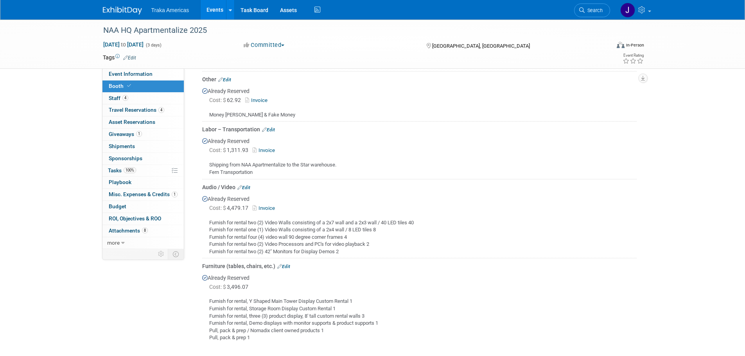
scroll to position [352, 0]
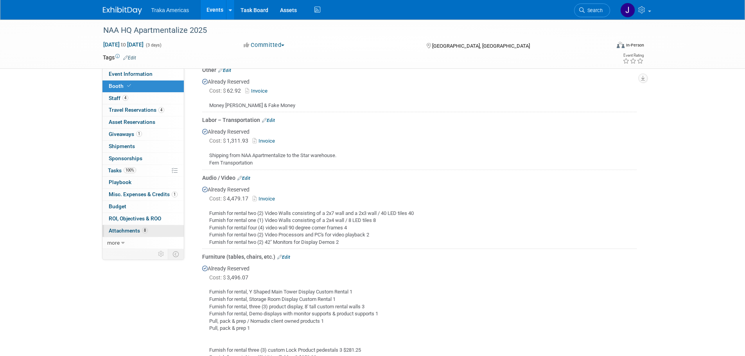
click at [145, 229] on span "8" at bounding box center [145, 231] width 6 height 6
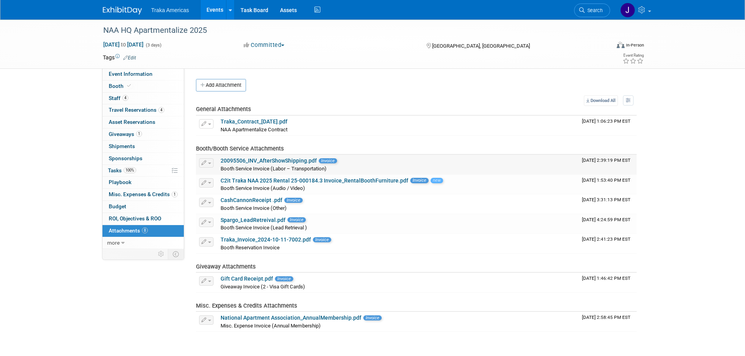
click at [246, 162] on link "20095506_INV_AfterShowShipping.pdf" at bounding box center [269, 161] width 96 height 6
click at [133, 90] on link "Booth" at bounding box center [142, 87] width 81 height 12
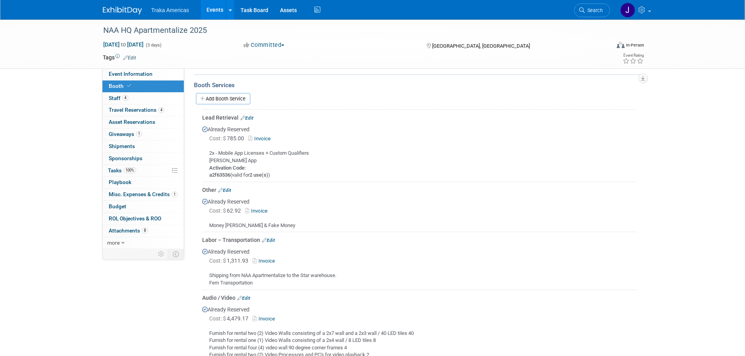
scroll to position [235, 0]
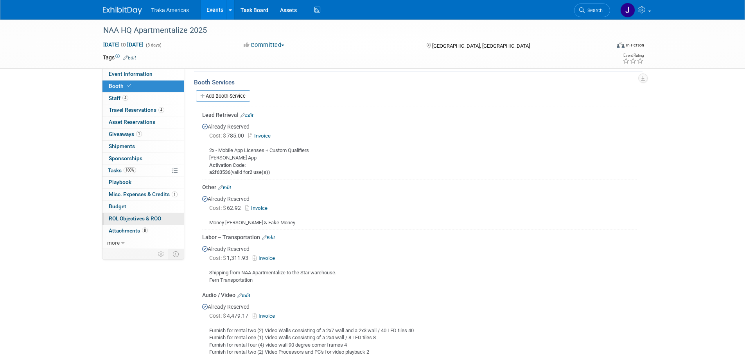
click at [128, 216] on span "ROI, Objectives & ROO 0" at bounding box center [135, 218] width 52 height 6
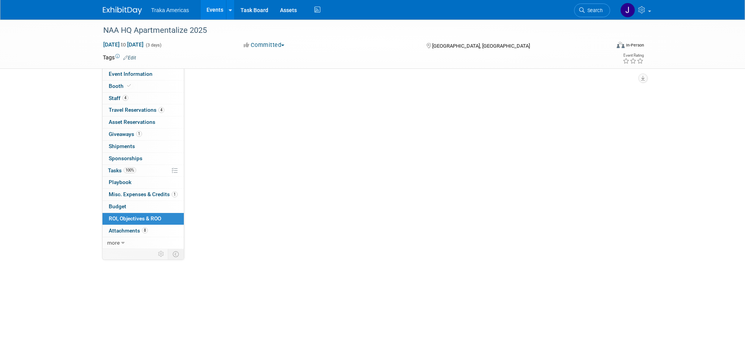
scroll to position [0, 0]
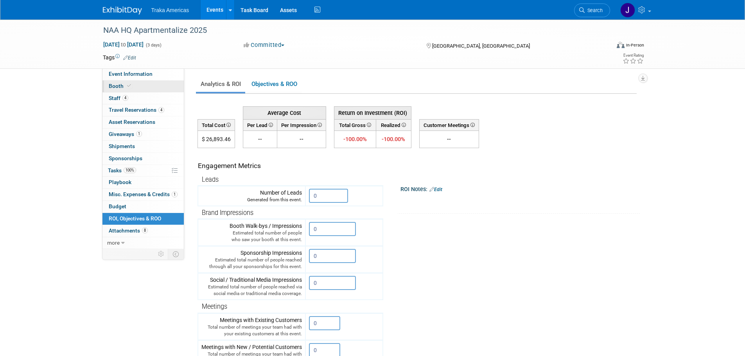
click at [151, 85] on link "Booth" at bounding box center [142, 87] width 81 height 12
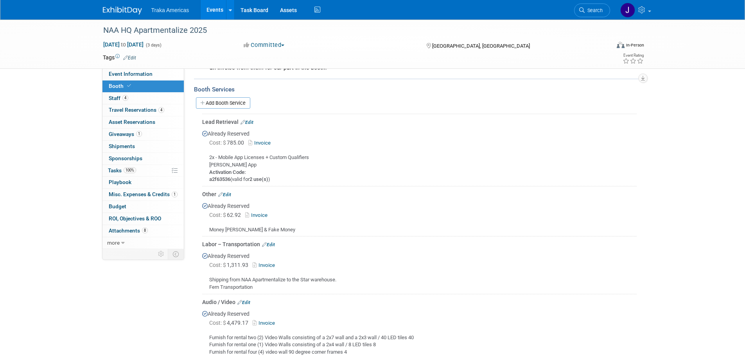
scroll to position [235, 0]
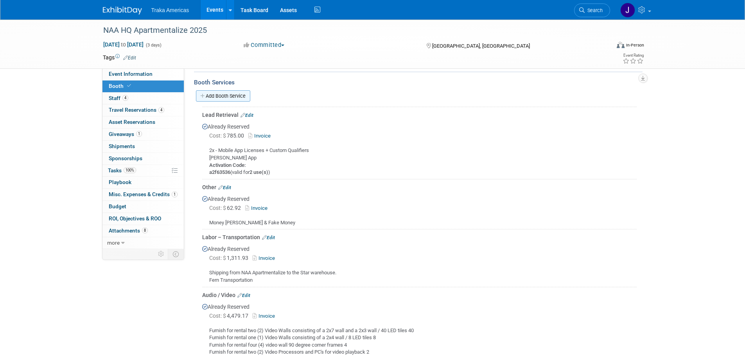
click at [229, 93] on link "Add Booth Service" at bounding box center [223, 95] width 54 height 11
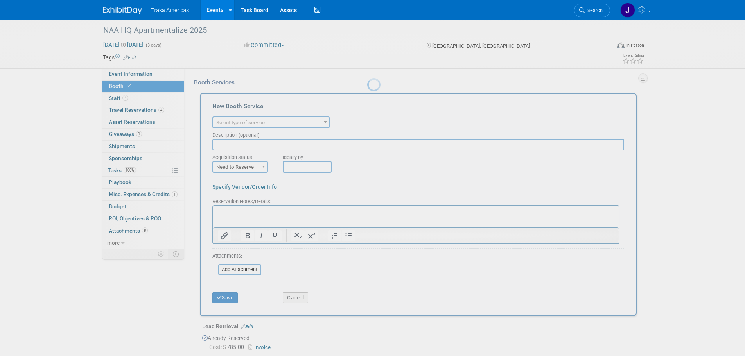
scroll to position [0, 0]
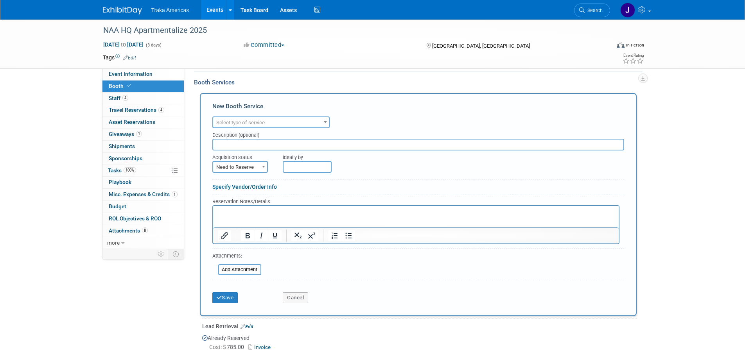
click at [232, 118] on span "Select type of service" at bounding box center [271, 122] width 116 height 11
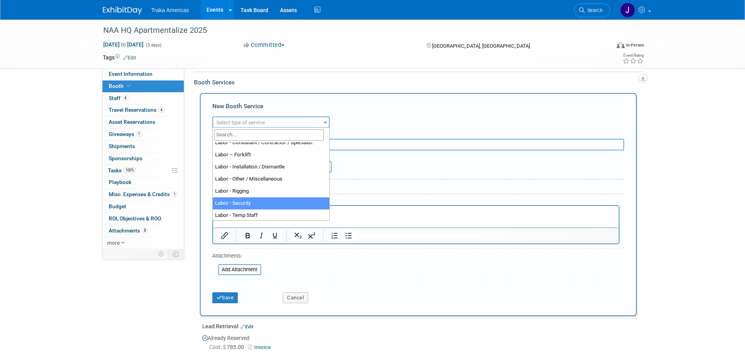
scroll to position [117, 0]
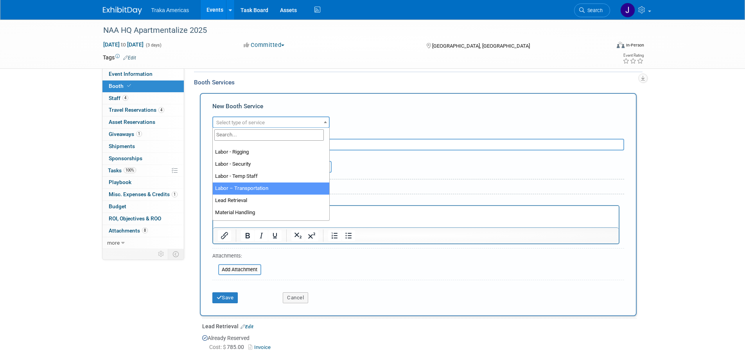
select select "15"
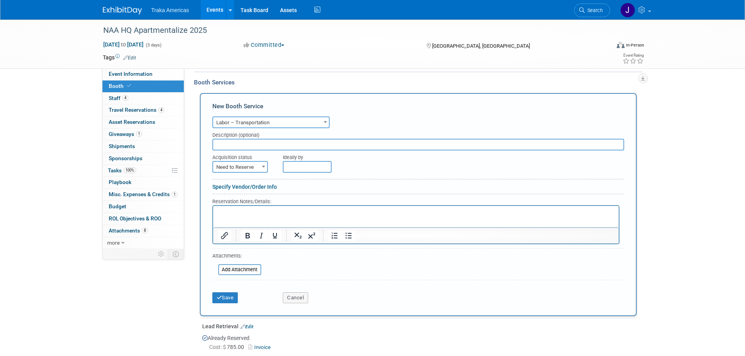
click at [240, 160] on div "Acquisition status" at bounding box center [241, 156] width 59 height 11
click at [240, 164] on span "Need to Reserve" at bounding box center [240, 167] width 54 height 11
select select "2"
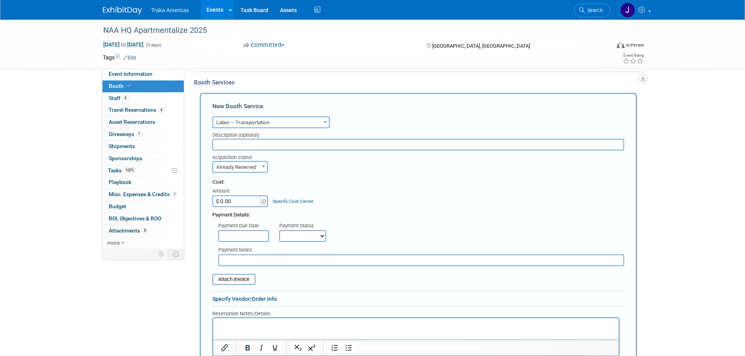
click at [240, 203] on input "$ 0.00" at bounding box center [236, 202] width 49 height 12
type input "$ 808.33"
click at [233, 275] on input "file" at bounding box center [208, 279] width 93 height 9
click at [241, 277] on input "file" at bounding box center [208, 279] width 93 height 9
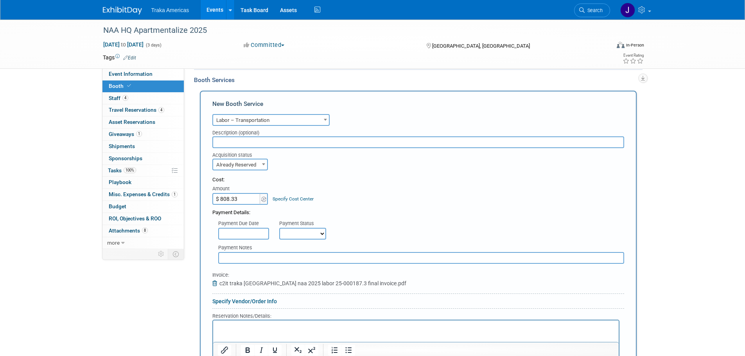
scroll to position [274, 0]
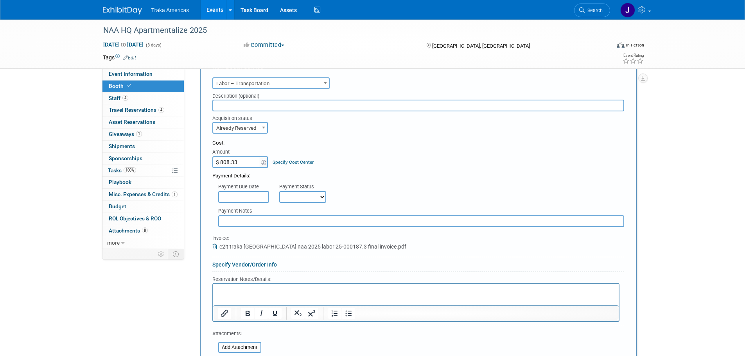
click at [315, 286] on html at bounding box center [416, 289] width 406 height 11
drag, startPoint x: 307, startPoint y: 289, endPoint x: 253, endPoint y: 291, distance: 53.6
click at [253, 291] on p "Transportation $2,425.00 $808.33 Round Trip Transportation to and from Charlott…" at bounding box center [415, 298] width 397 height 22
drag, startPoint x: 401, startPoint y: 296, endPoint x: 376, endPoint y: 298, distance: 25.1
click at [376, 298] on p "Transportation Round Trip Transportation to and from Charlotte Convention Cente…" at bounding box center [415, 298] width 397 height 22
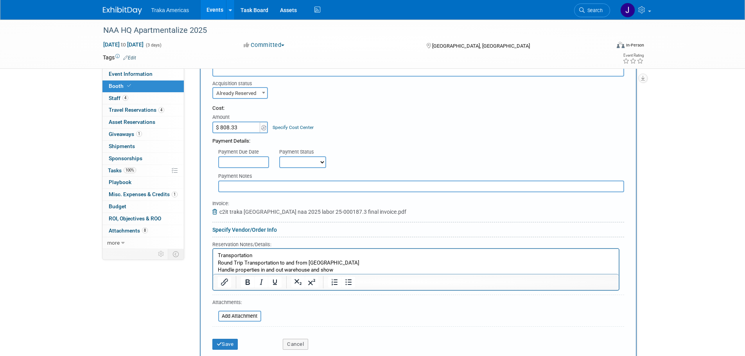
scroll to position [352, 0]
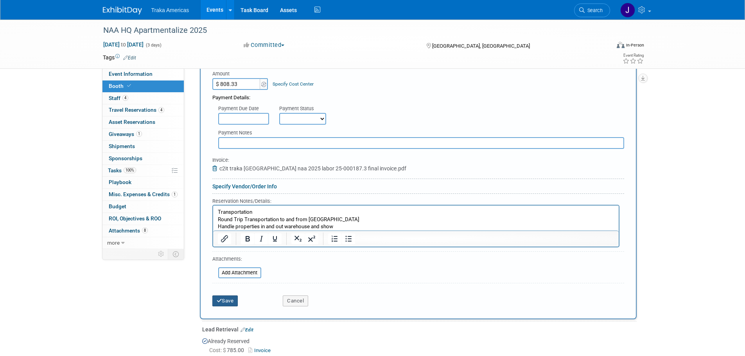
click at [230, 301] on button "Save" at bounding box center [225, 301] width 26 height 11
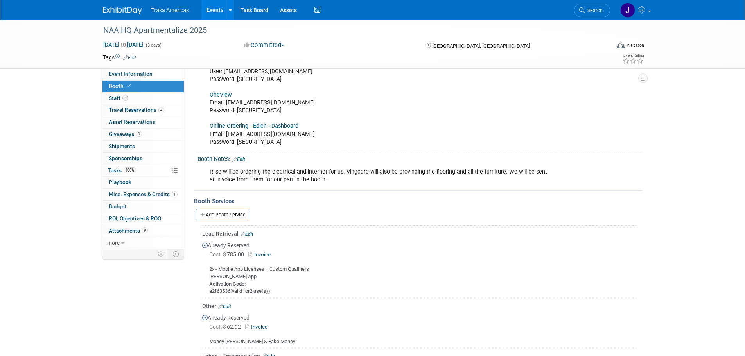
scroll to position [115, 0]
click at [219, 216] on link "Add Booth Service" at bounding box center [223, 215] width 54 height 11
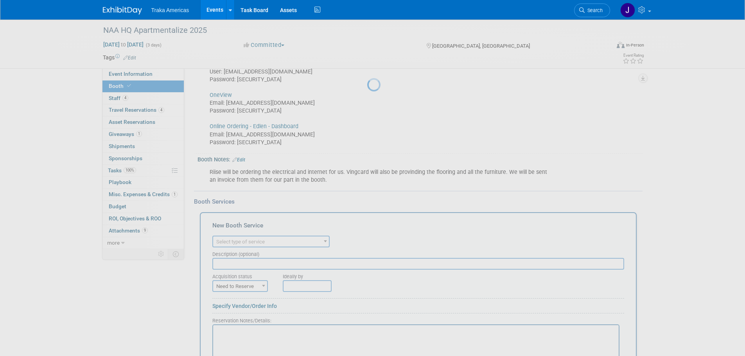
scroll to position [0, 0]
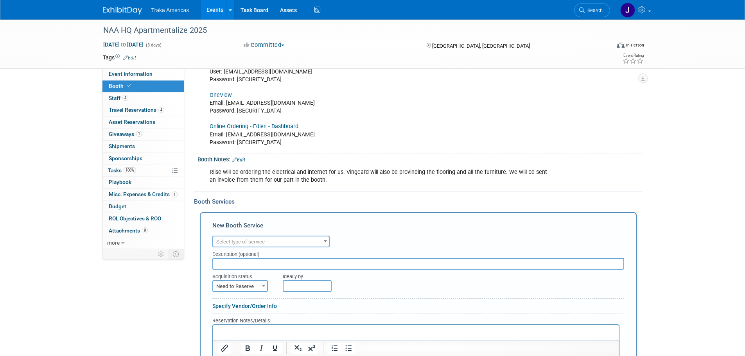
click at [256, 329] on p "Rich Text Area. Press ALT-0 for help." at bounding box center [415, 332] width 397 height 7
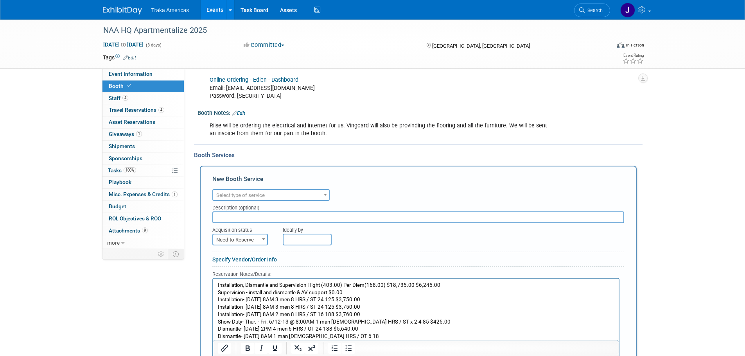
click at [363, 336] on p "Installation, Dismantle and Supervision Flight (403.00) Per Diem(168.00) $18,73…" at bounding box center [415, 311] width 397 height 59
drag, startPoint x: 437, startPoint y: 288, endPoint x: 384, endPoint y: 287, distance: 52.8
click at [384, 287] on p "Installation, Dismantle and Supervision Flight (403.00) Per Diem(168.00) $18,73…" at bounding box center [415, 311] width 397 height 59
click at [351, 291] on p "Installation, Dismantle and Supervision Flight (403.00) Per Diem(168.00) Superv…" at bounding box center [415, 311] width 397 height 59
click at [391, 298] on p "Installation, Dismantle and Supervision Flight (403.00) Per Diem(168.00) Superv…" at bounding box center [415, 311] width 397 height 59
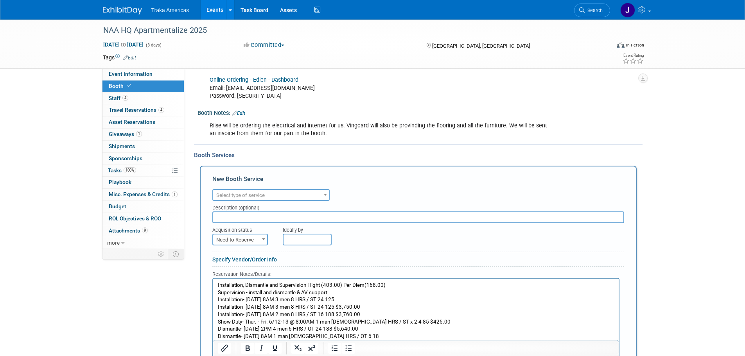
click at [392, 309] on p "Installation, Dismantle and Supervision Flight (403.00) Per Diem(168.00) Superv…" at bounding box center [415, 311] width 397 height 59
click at [396, 315] on p "Installation, Dismantle and Supervision Flight (403.00) Per Diem(168.00) Superv…" at bounding box center [415, 311] width 397 height 59
click at [402, 323] on p "Installation, Dismantle and Supervision Flight (403.00) Per Diem(168.00) Superv…" at bounding box center [415, 311] width 397 height 59
click at [396, 329] on p "Installation, Dismantle and Supervision Flight (403.00) Per Diem(168.00) Superv…" at bounding box center [415, 311] width 397 height 59
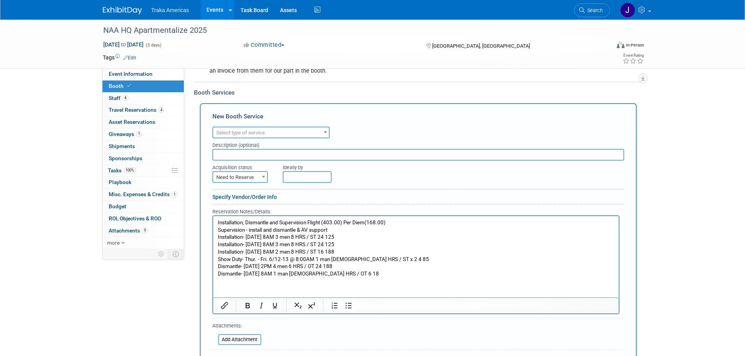
scroll to position [240, 0]
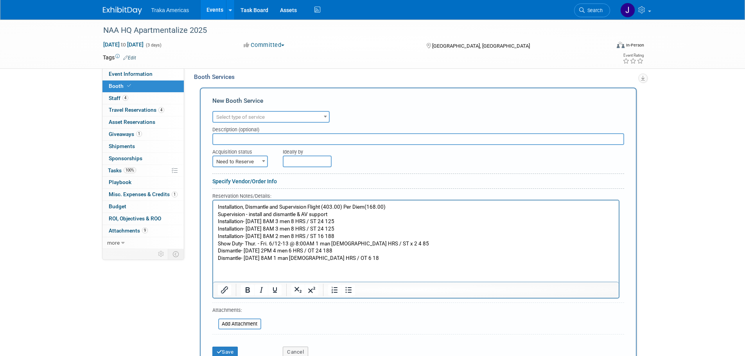
click at [250, 157] on span "Need to Reserve" at bounding box center [240, 161] width 54 height 11
select select "2"
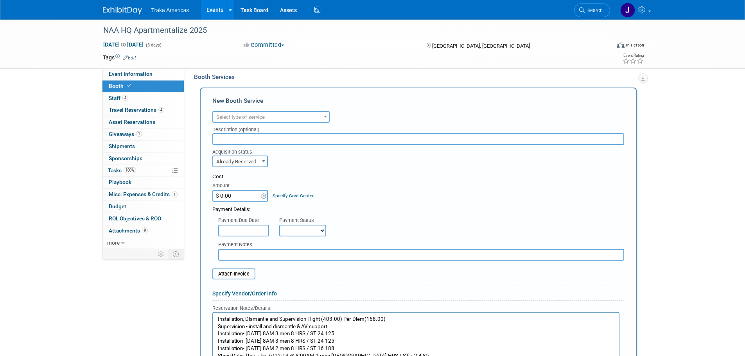
click at [253, 194] on input "$ 0.00" at bounding box center [236, 196] width 49 height 12
type input "$ 6,245.00"
click at [264, 115] on span "Select type of service" at bounding box center [240, 117] width 48 height 6
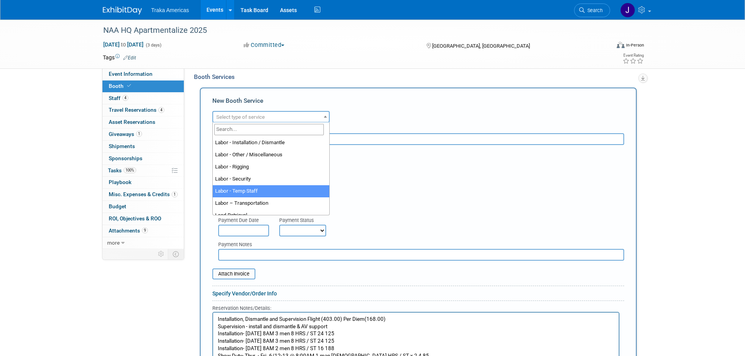
scroll to position [83, 0]
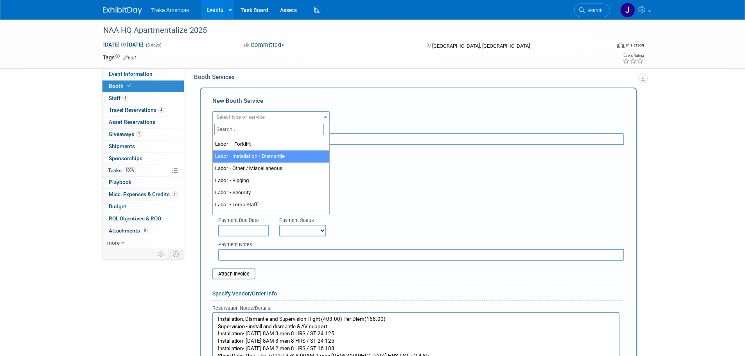
select select "11"
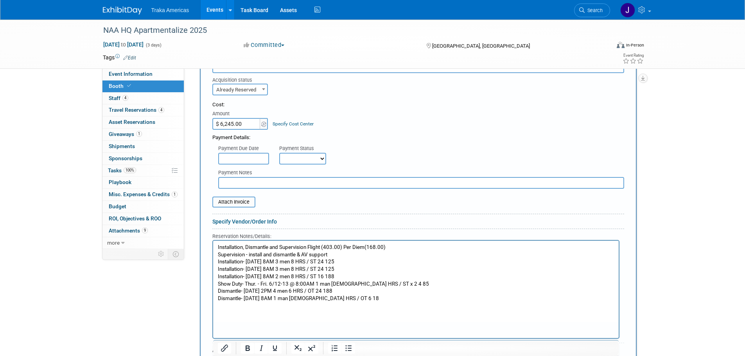
scroll to position [397, 0]
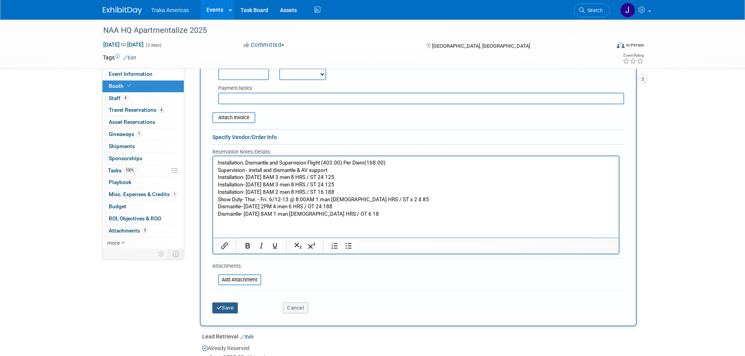
click at [227, 309] on button "Save" at bounding box center [225, 308] width 26 height 11
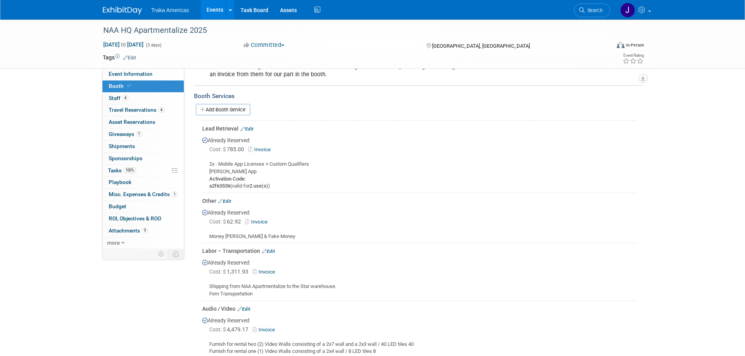
scroll to position [138, 0]
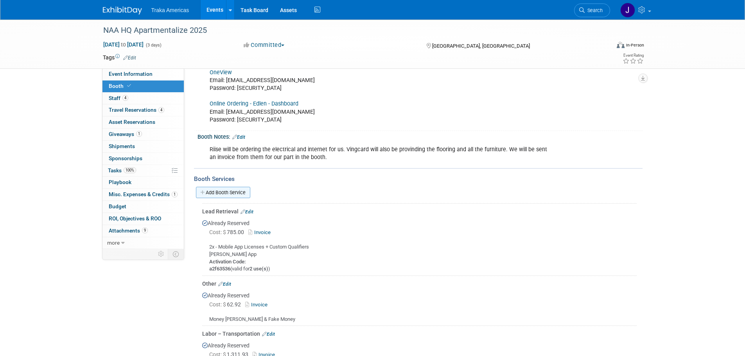
click at [219, 195] on link "Add Booth Service" at bounding box center [223, 192] width 54 height 11
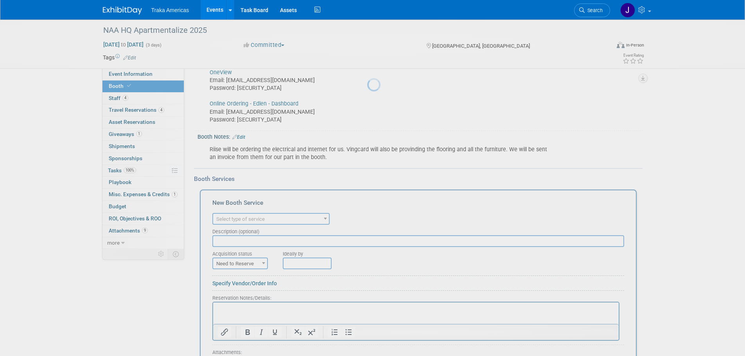
scroll to position [0, 0]
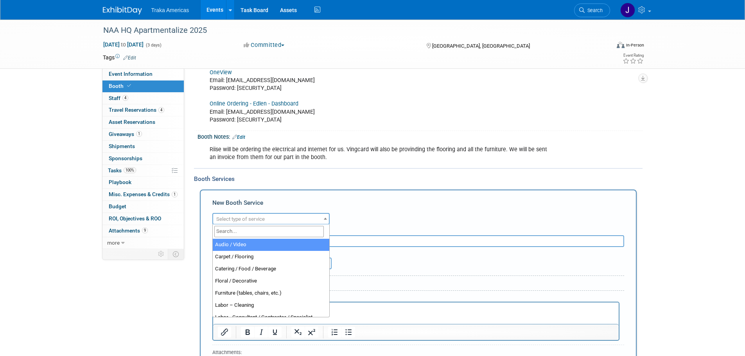
click at [256, 215] on span "Select type of service" at bounding box center [271, 219] width 116 height 11
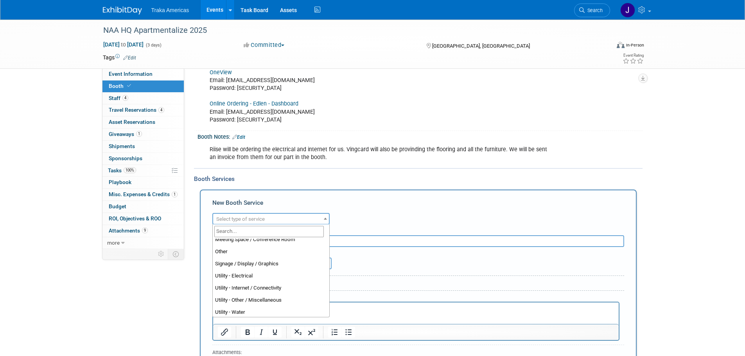
scroll to position [201, 0]
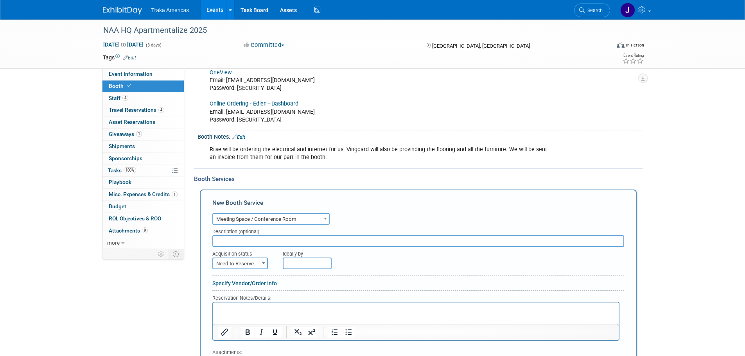
drag, startPoint x: 261, startPoint y: 216, endPoint x: 255, endPoint y: 221, distance: 7.2
click at [259, 217] on span "Meeting Space / Conference Room" at bounding box center [271, 219] width 116 height 11
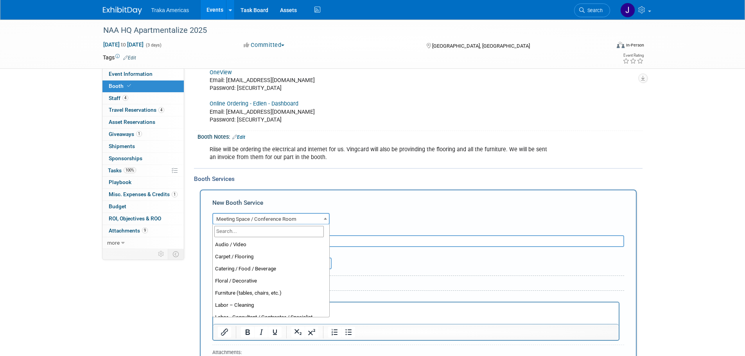
scroll to position [182, 0]
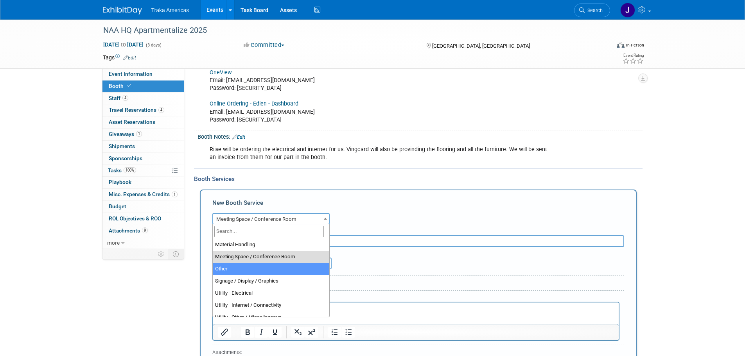
select select "1"
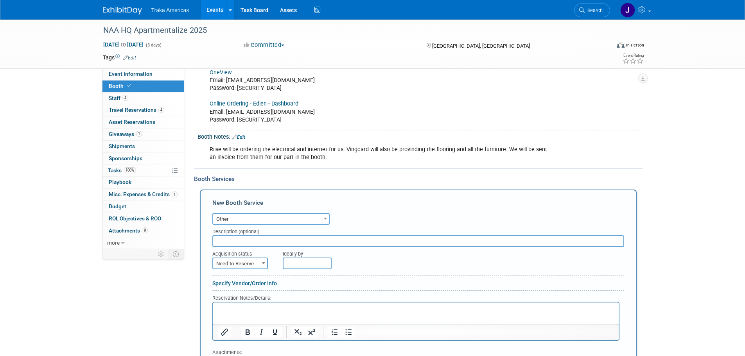
click at [249, 261] on span "Need to Reserve" at bounding box center [240, 264] width 54 height 11
select select "2"
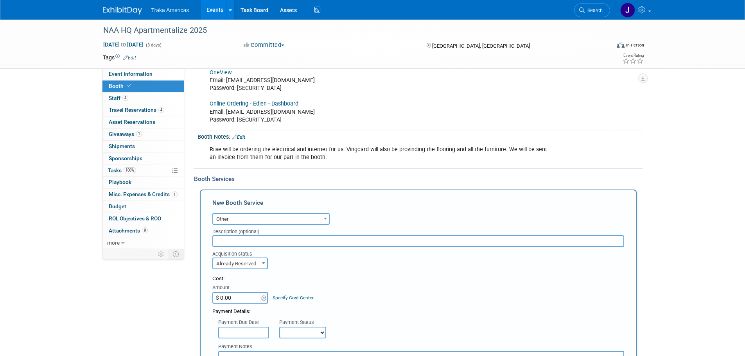
scroll to position [295, 0]
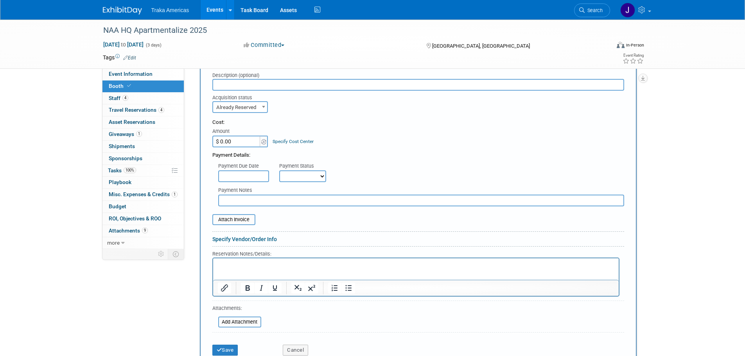
click at [245, 145] on input "$ 0.00" at bounding box center [236, 142] width 49 height 12
click at [295, 348] on button "Cancel" at bounding box center [295, 350] width 25 height 11
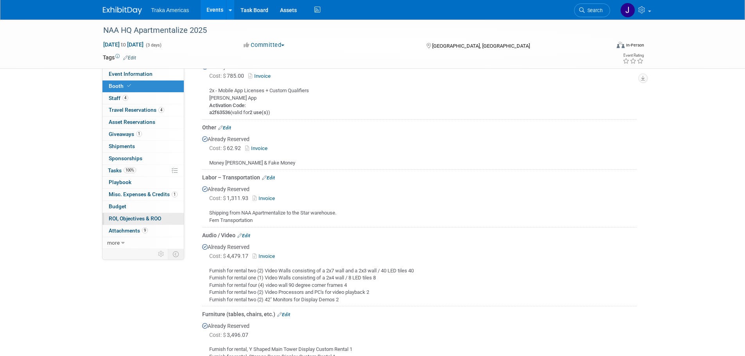
click at [147, 215] on span "ROI, Objectives & ROO 0" at bounding box center [135, 218] width 52 height 6
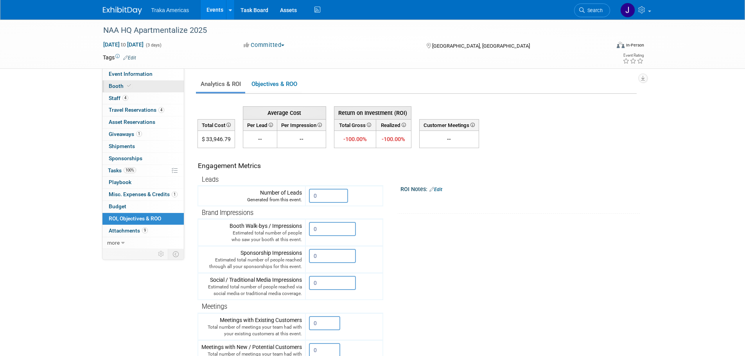
click at [138, 88] on link "Booth" at bounding box center [142, 87] width 81 height 12
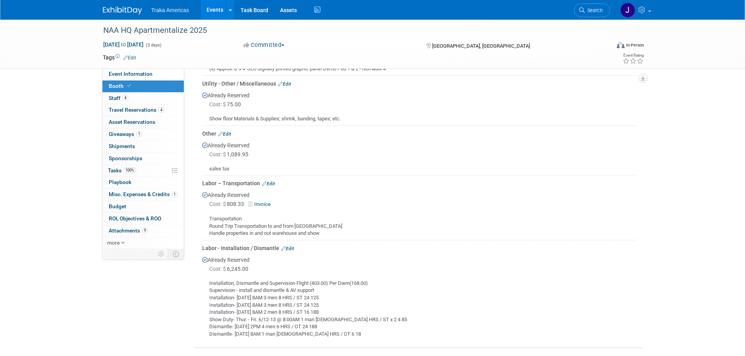
scroll to position [881, 0]
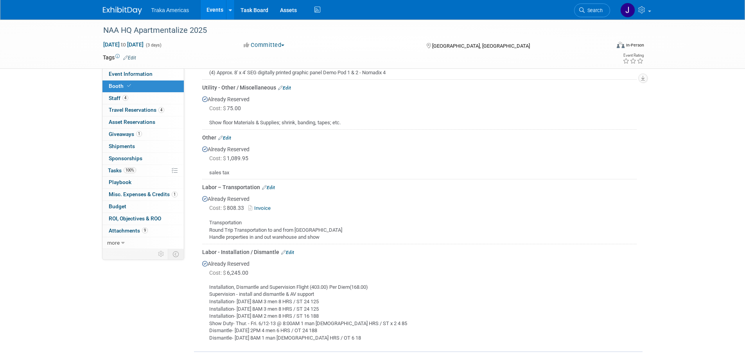
click at [231, 135] on link "Edit" at bounding box center [224, 137] width 13 height 5
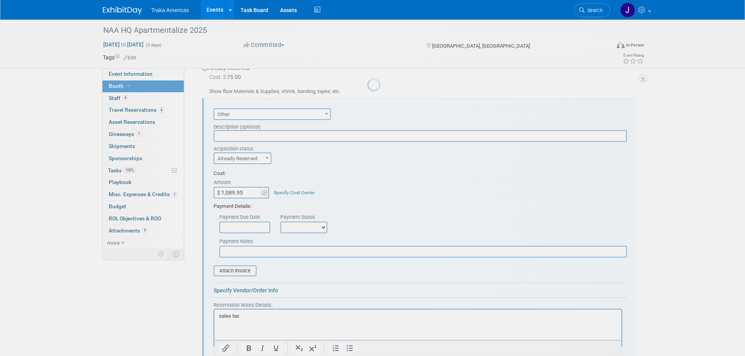
scroll to position [920, 0]
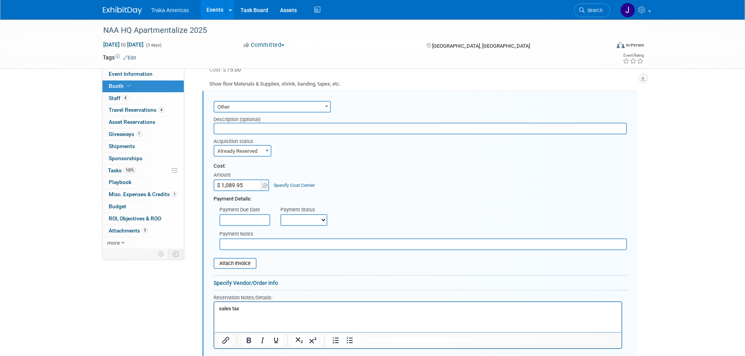
click at [241, 183] on input "$ 1,089.95" at bounding box center [238, 186] width 49 height 12
click at [253, 183] on input "$ 1,089.95" at bounding box center [238, 186] width 49 height 12
type input "$ 1,089.58"
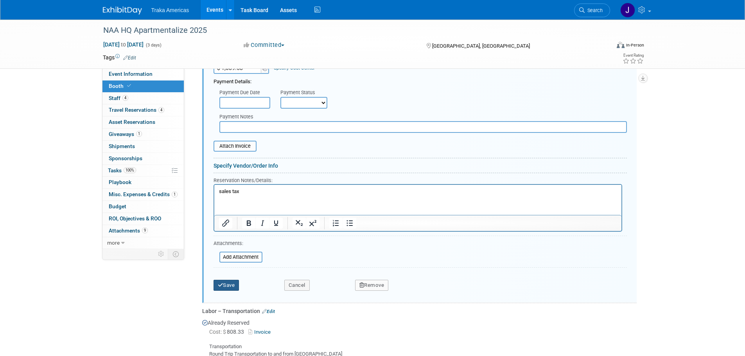
click at [226, 283] on button "Save" at bounding box center [227, 285] width 26 height 11
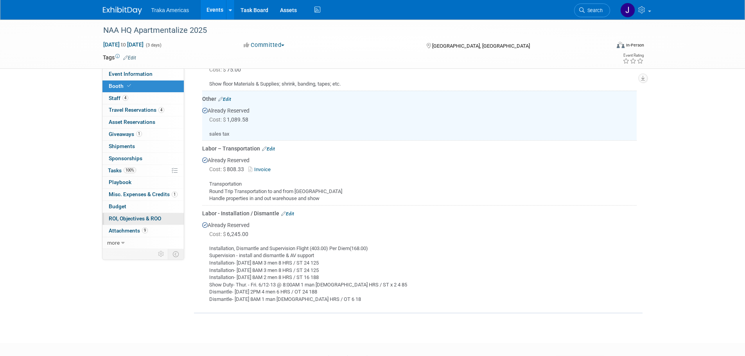
click at [137, 217] on span "ROI, Objectives & ROO 0" at bounding box center [135, 218] width 52 height 6
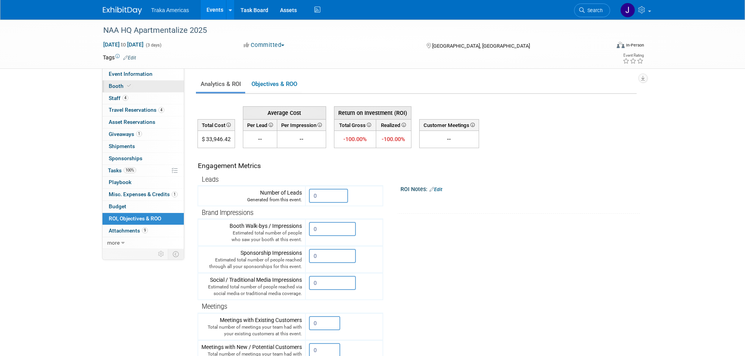
click at [117, 88] on span "Booth" at bounding box center [121, 86] width 24 height 6
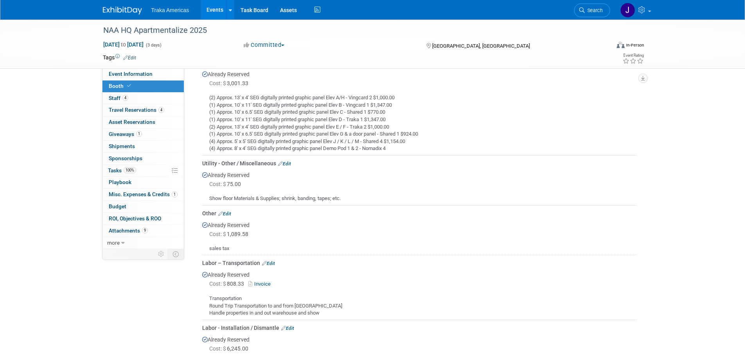
scroll to position [782, 0]
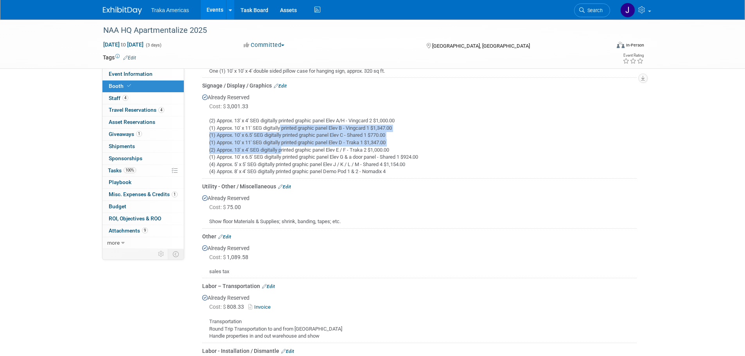
drag, startPoint x: 282, startPoint y: 124, endPoint x: 283, endPoint y: 150, distance: 25.8
click at [283, 150] on div "(2) Approx. 13' x 4' SEG digitally printed graphic panel Elev A/H - Vingcard 2 …" at bounding box center [419, 143] width 435 height 65
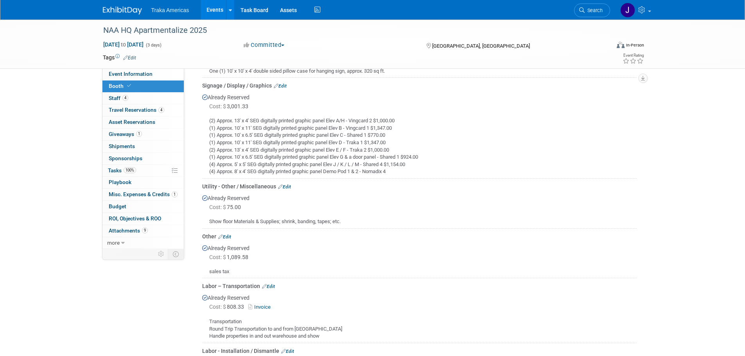
click at [462, 151] on div "(2) Approx. 13' x 4' SEG digitally printed graphic panel Elev A/H - Vingcard 2 …" at bounding box center [419, 143] width 435 height 65
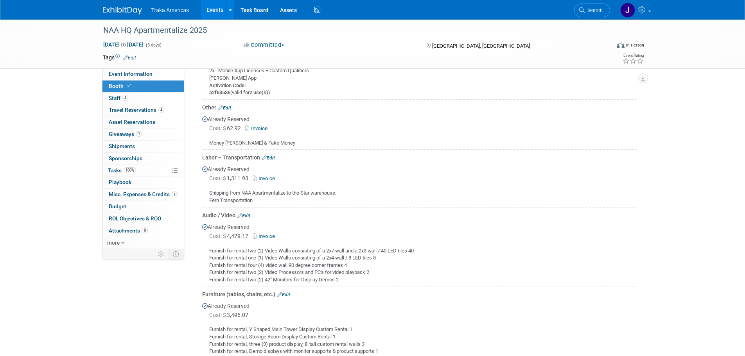
scroll to position [313, 0]
click at [265, 179] on link "Invoice" at bounding box center [265, 180] width 25 height 6
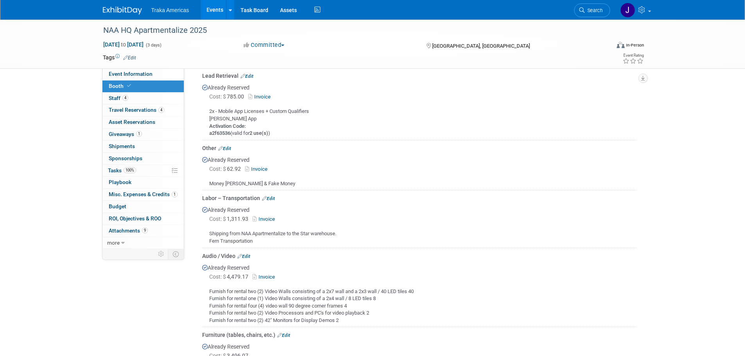
click at [266, 169] on link "Invoice" at bounding box center [257, 169] width 25 height 6
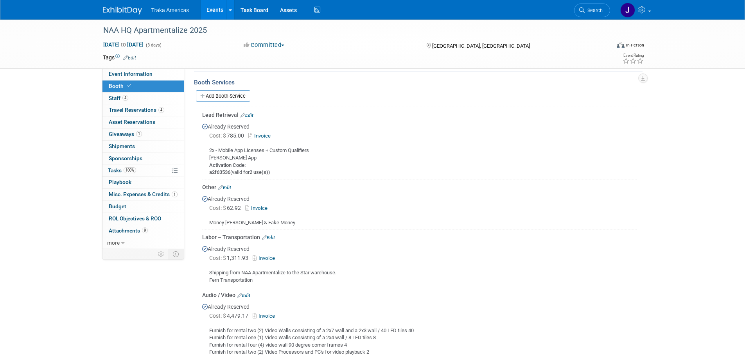
scroll to position [196, 0]
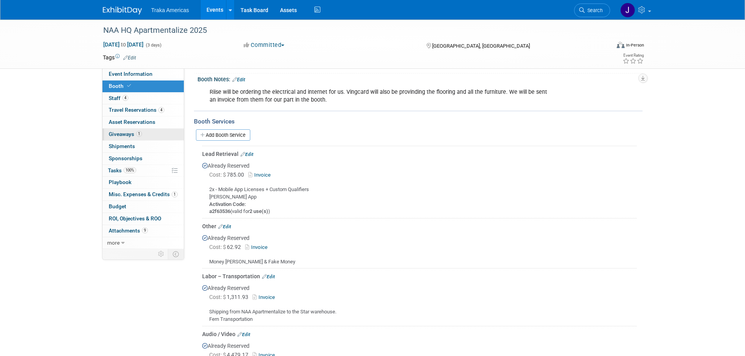
click at [144, 134] on link "1 Giveaways 1" at bounding box center [142, 135] width 81 height 12
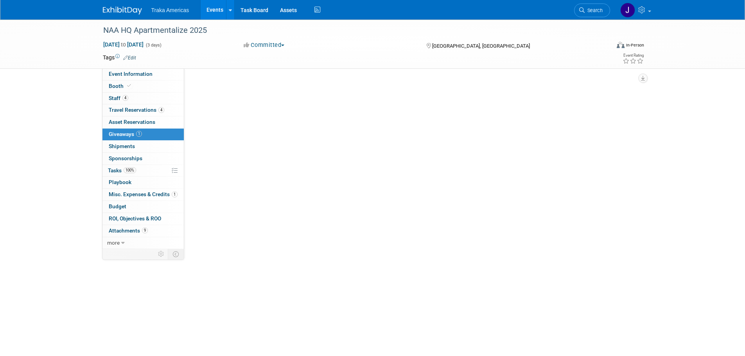
scroll to position [0, 0]
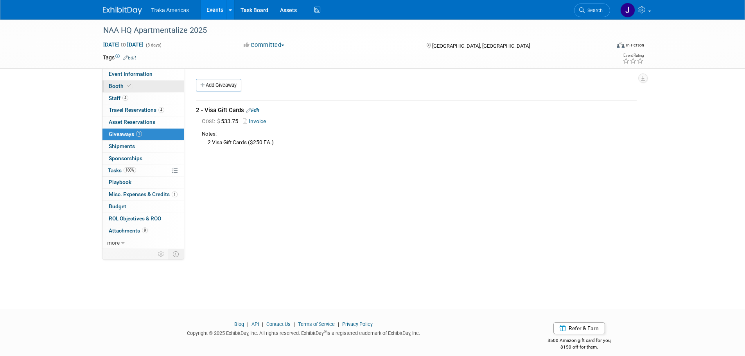
click at [154, 86] on link "Booth" at bounding box center [142, 87] width 81 height 12
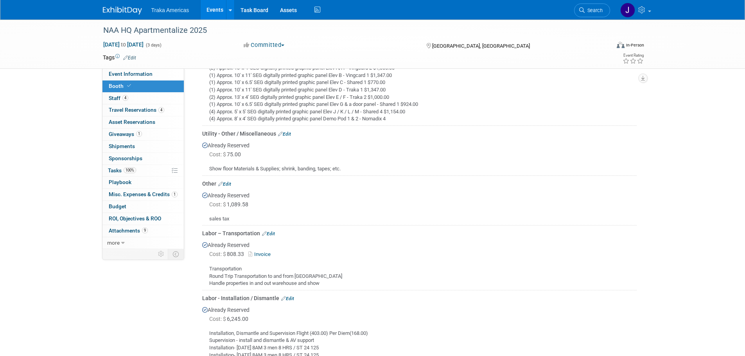
scroll to position [821, 0]
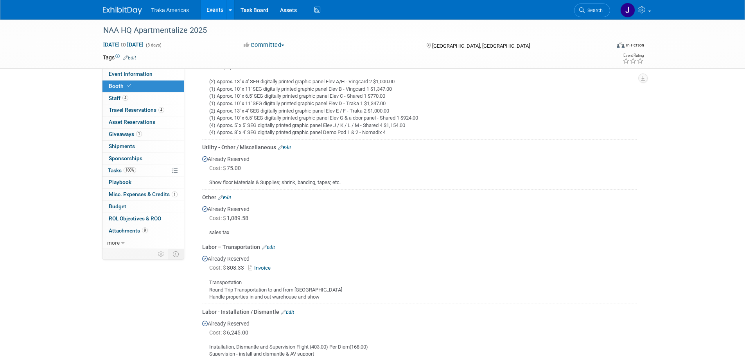
click at [268, 265] on link "Invoice" at bounding box center [260, 268] width 25 height 6
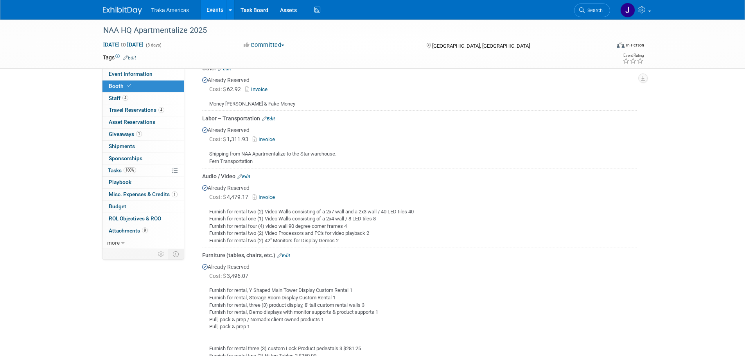
scroll to position [334, 0]
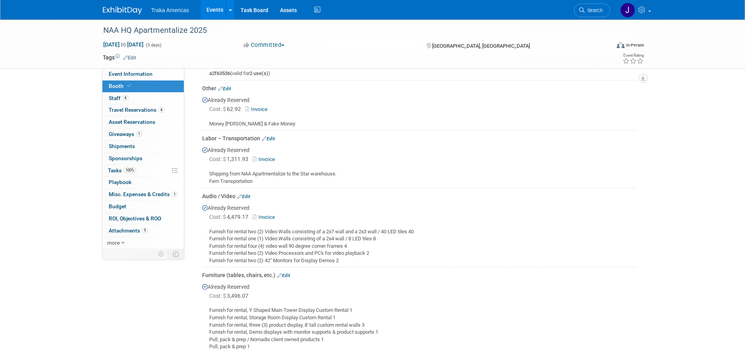
click at [502, 218] on div "Cost: $ 4,479.17 Invoice" at bounding box center [422, 217] width 427 height 8
click at [130, 214] on link "0 ROI, Objectives & ROO 0" at bounding box center [142, 219] width 81 height 12
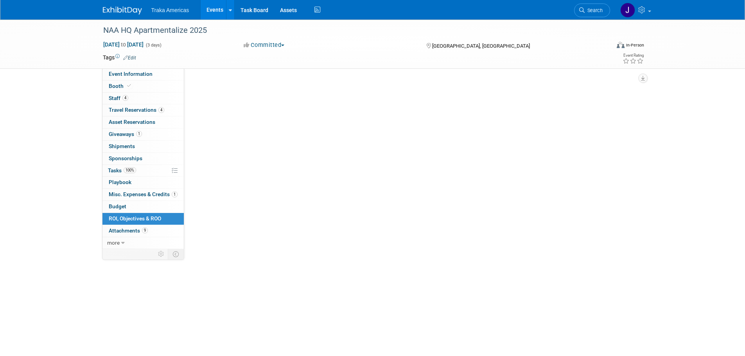
scroll to position [0, 0]
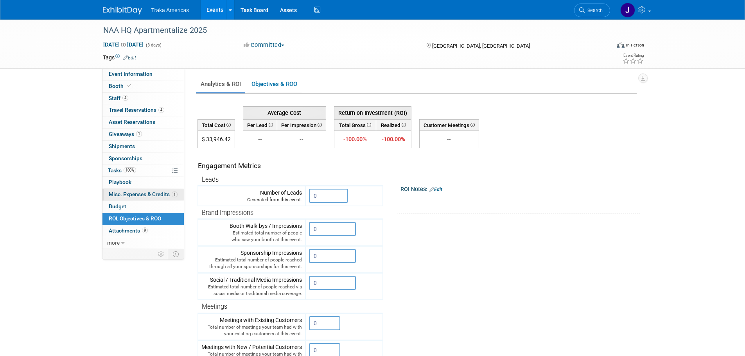
click at [142, 200] on link "1 Misc. Expenses & Credits 1" at bounding box center [142, 195] width 81 height 12
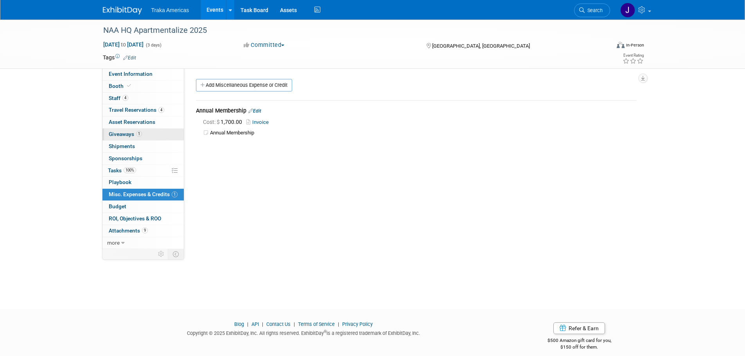
click at [144, 137] on link "1 Giveaways 1" at bounding box center [142, 135] width 81 height 12
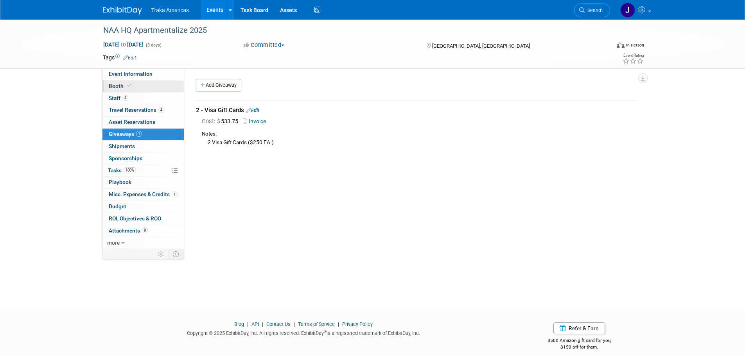
click at [147, 87] on link "Booth" at bounding box center [142, 87] width 81 height 12
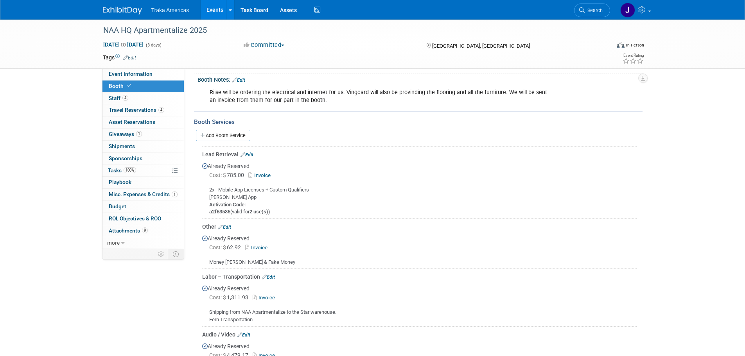
scroll to position [196, 0]
click at [143, 217] on span "ROI, Objectives & ROO 0" at bounding box center [135, 218] width 52 height 6
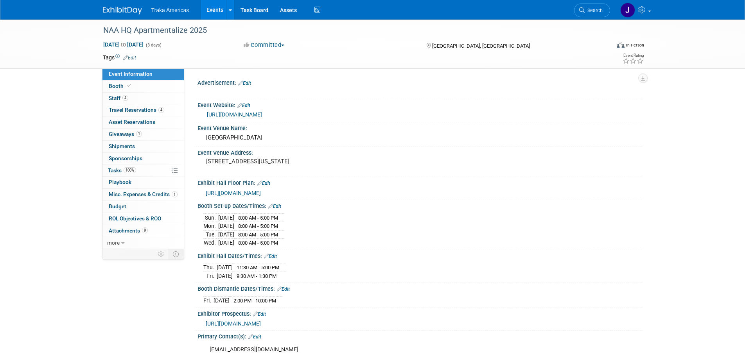
select select "National"
click at [138, 215] on link "0 ROI, Objectives & ROO 0" at bounding box center [142, 219] width 81 height 12
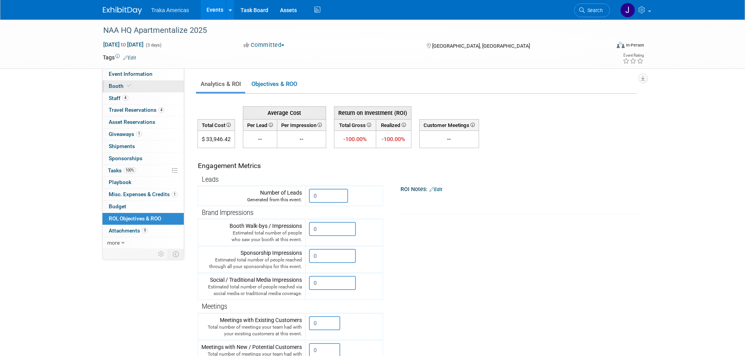
click at [141, 85] on link "Booth" at bounding box center [142, 87] width 81 height 12
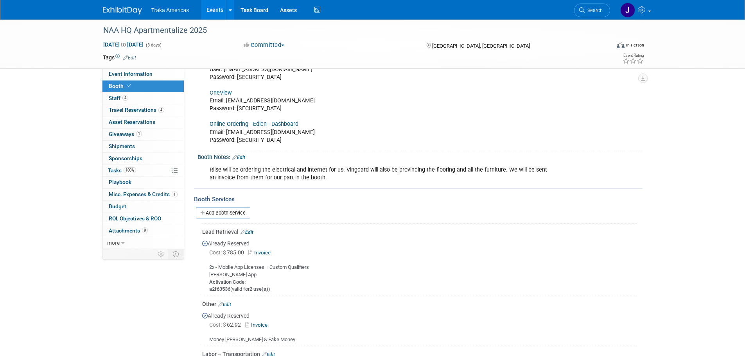
scroll to position [235, 0]
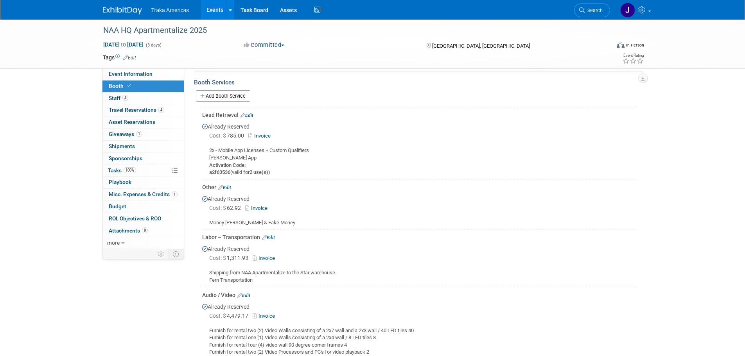
click at [262, 129] on div "Already Reserved Cost: $ 785.00 Invoice 2x - Mobile App Licenses + Custom Quali…" at bounding box center [419, 147] width 435 height 57
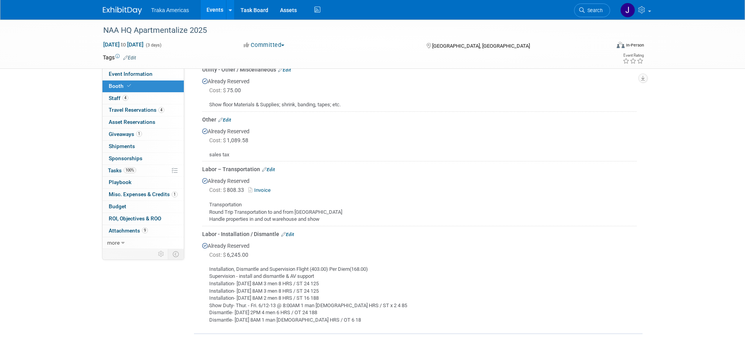
scroll to position [900, 0]
